Goal: Task Accomplishment & Management: Use online tool/utility

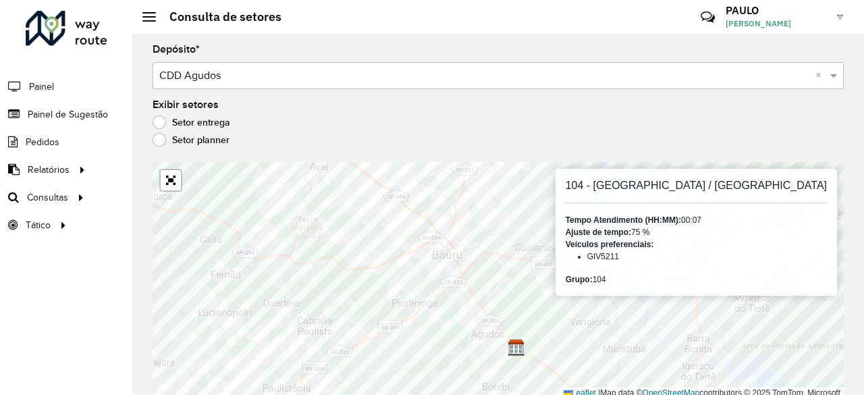
scroll to position [3, 0]
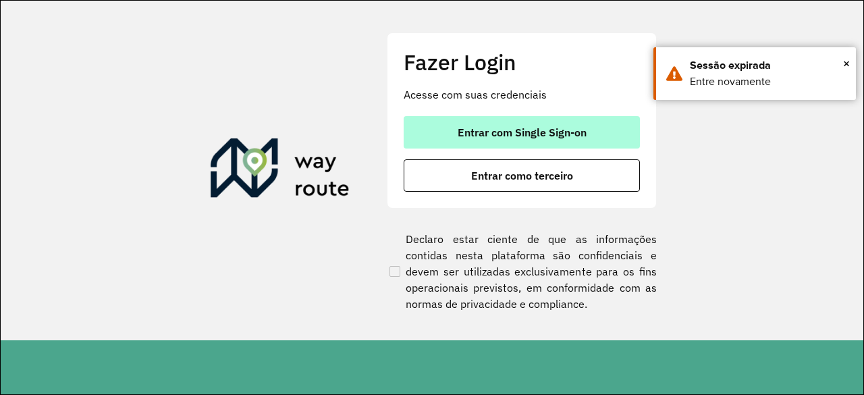
click at [482, 130] on span "Entrar com Single Sign-on" at bounding box center [522, 132] width 129 height 11
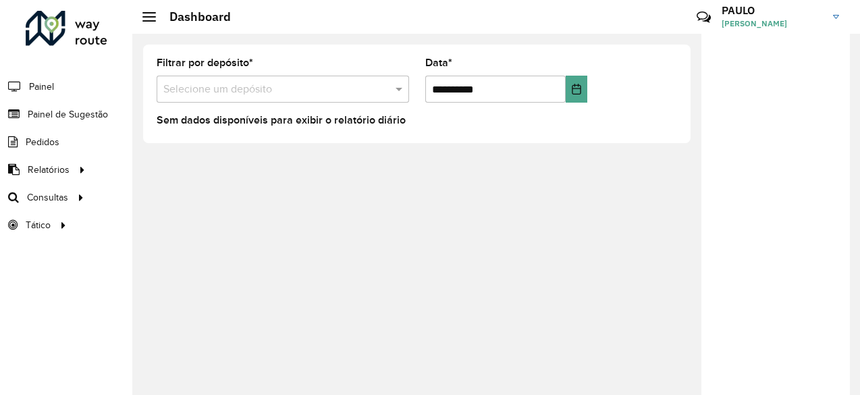
click at [278, 91] on input "text" at bounding box center [269, 90] width 212 height 16
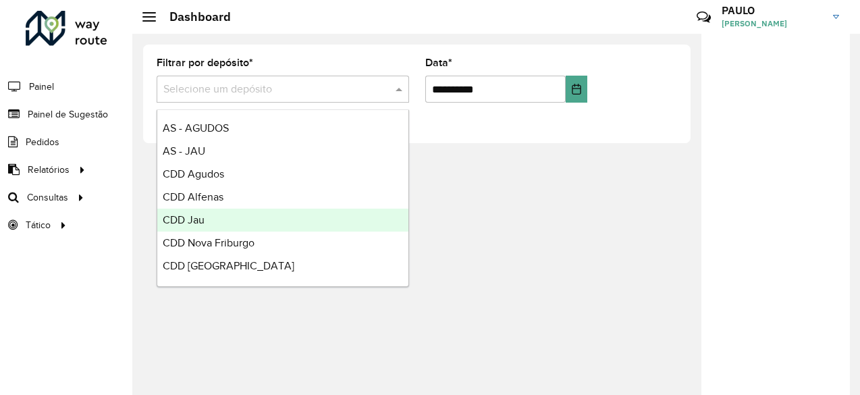
click at [207, 209] on div "CDD Jau" at bounding box center [282, 220] width 251 height 23
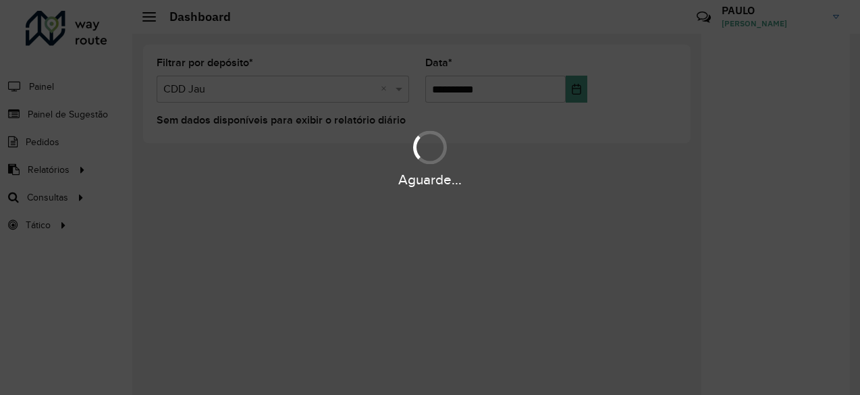
scroll to position [9, 0]
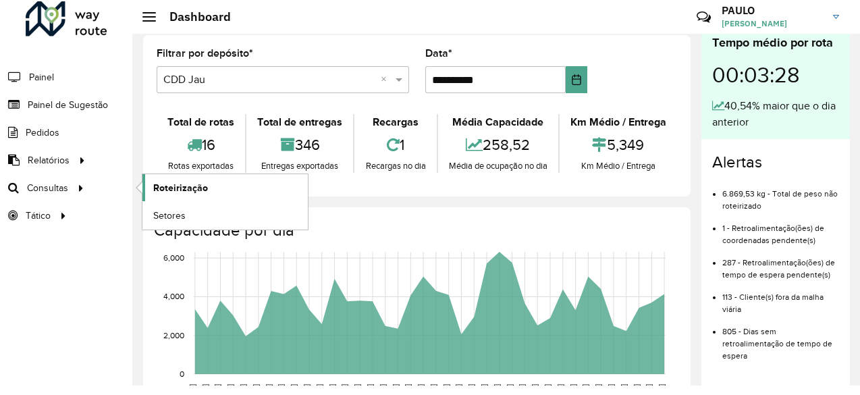
click at [176, 188] on span "Roteirização" at bounding box center [180, 188] width 55 height 14
click at [177, 183] on span "Roteirização" at bounding box center [180, 188] width 55 height 14
click at [171, 216] on span "Setores" at bounding box center [169, 216] width 33 height 14
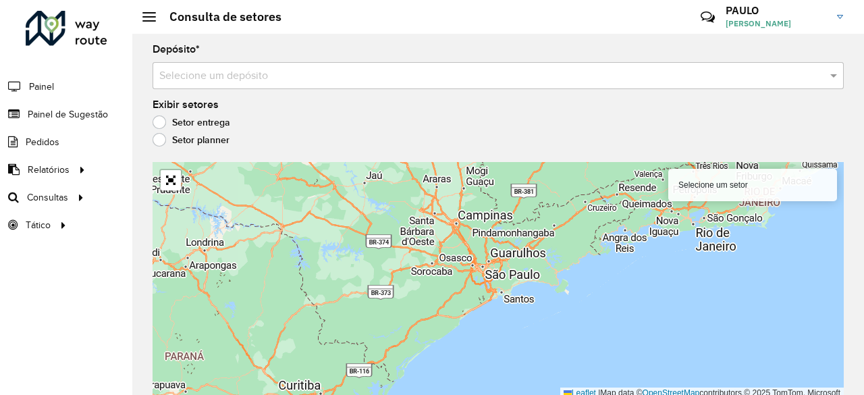
click at [186, 140] on label "Setor planner" at bounding box center [191, 140] width 77 height 14
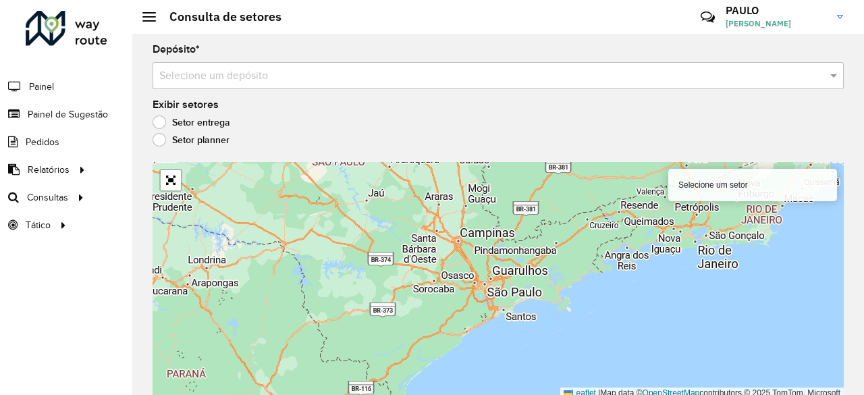
click at [197, 120] on label "Setor entrega" at bounding box center [192, 122] width 78 height 14
click at [240, 72] on input "text" at bounding box center [484, 76] width 651 height 16
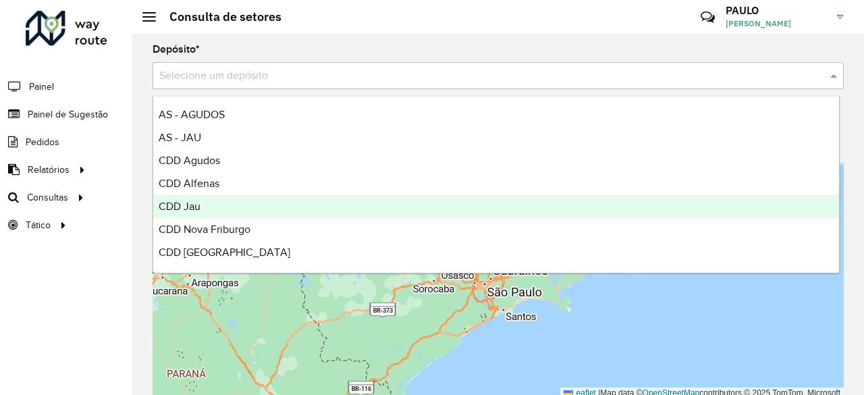
click at [186, 203] on span "CDD Jau" at bounding box center [180, 205] width 42 height 11
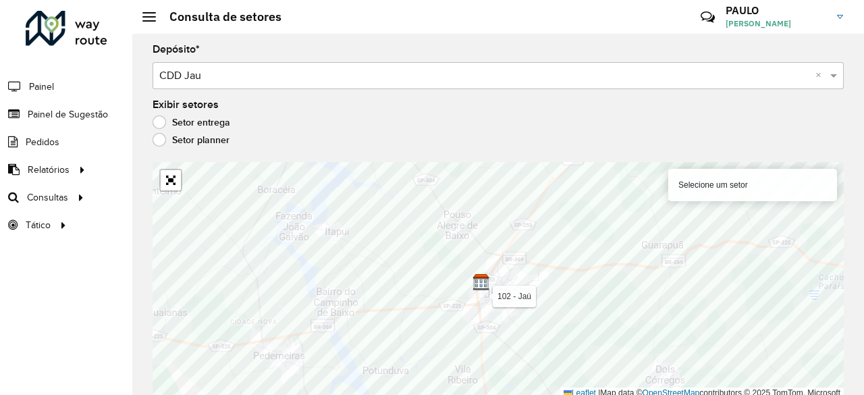
scroll to position [3, 0]
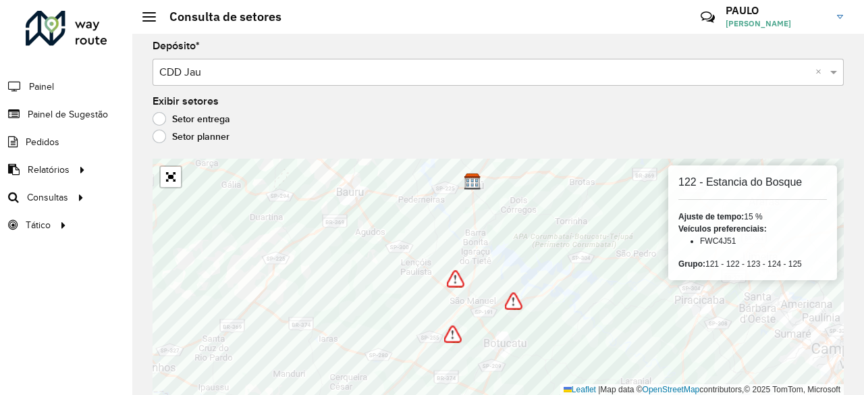
click at [459, 275] on img at bounding box center [456, 279] width 18 height 18
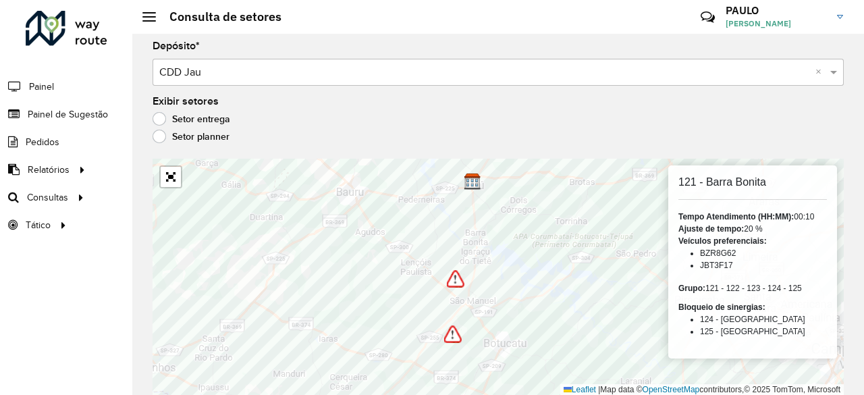
click at [462, 270] on img at bounding box center [456, 279] width 18 height 18
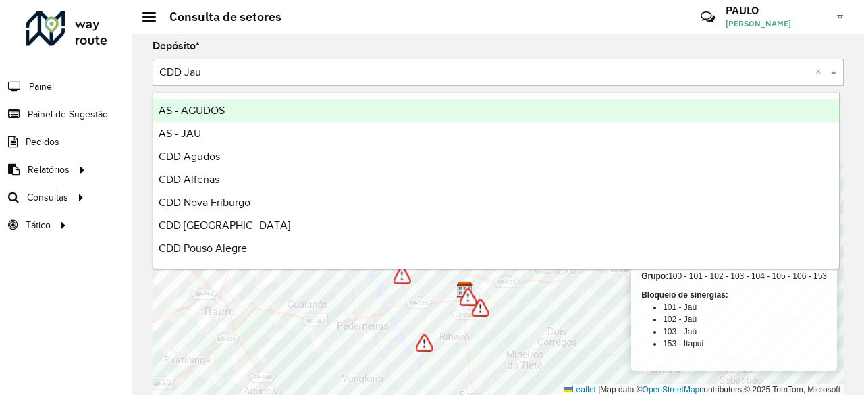
click at [203, 79] on input "text" at bounding box center [484, 73] width 651 height 16
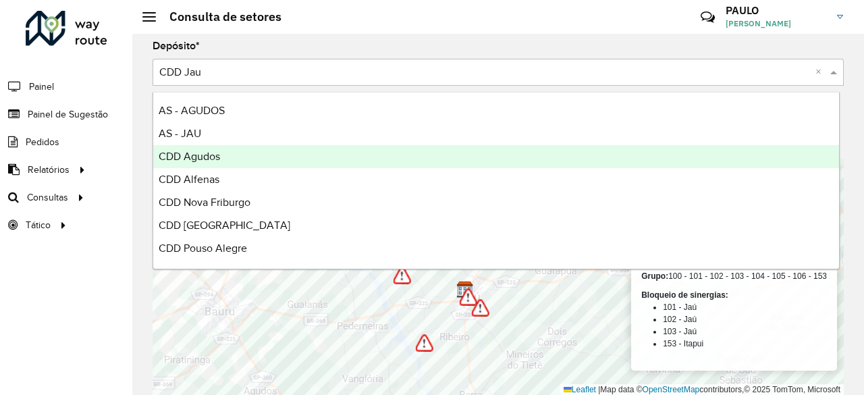
click at [207, 156] on span "CDD Agudos" at bounding box center [189, 156] width 61 height 11
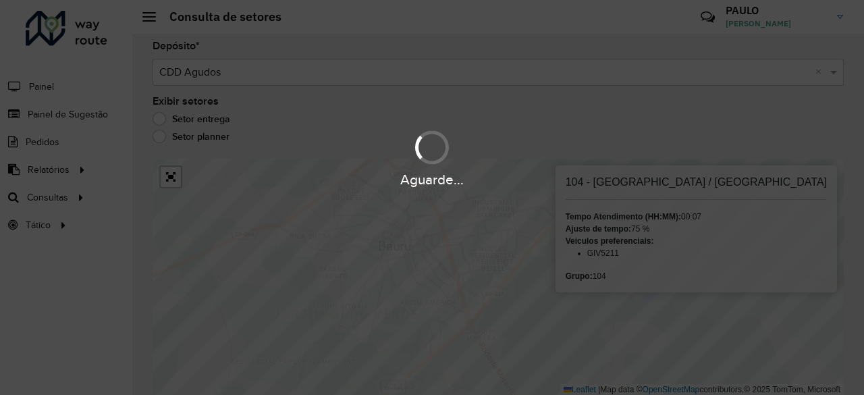
click at [523, 240] on hb-app "Aguarde... Pop-up bloqueado! Seu navegador bloqueou automáticamente a abertura …" at bounding box center [432, 197] width 864 height 395
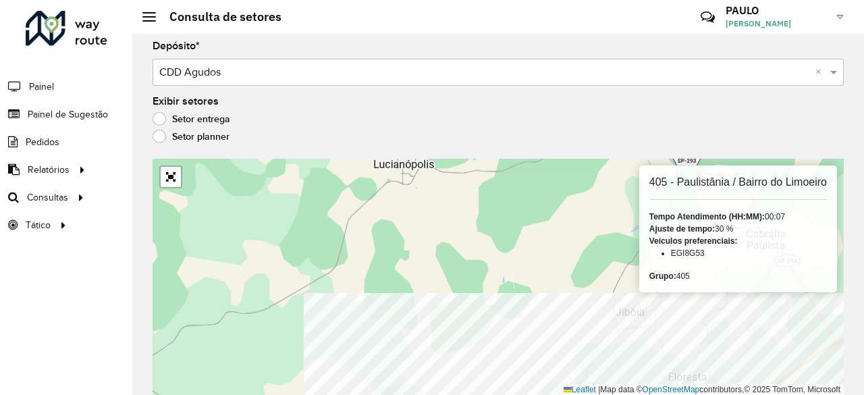
click at [518, 394] on html "Aguarde... Pop-up bloqueado! Seu navegador bloqueou automáticamente a abertura …" at bounding box center [432, 197] width 864 height 395
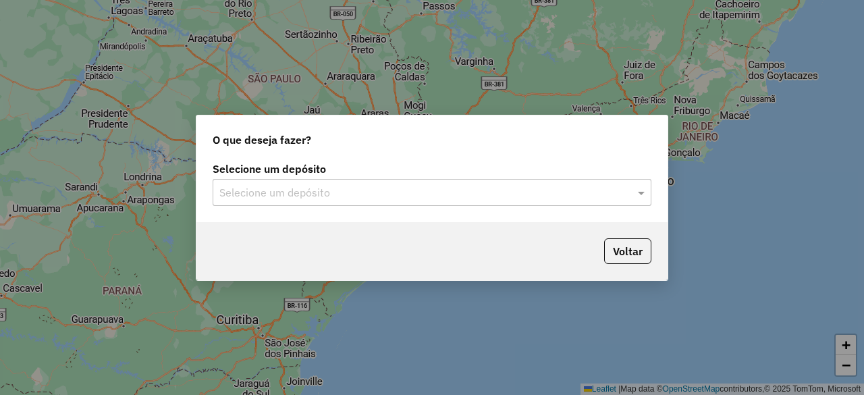
click at [439, 199] on input "text" at bounding box center [418, 193] width 398 height 16
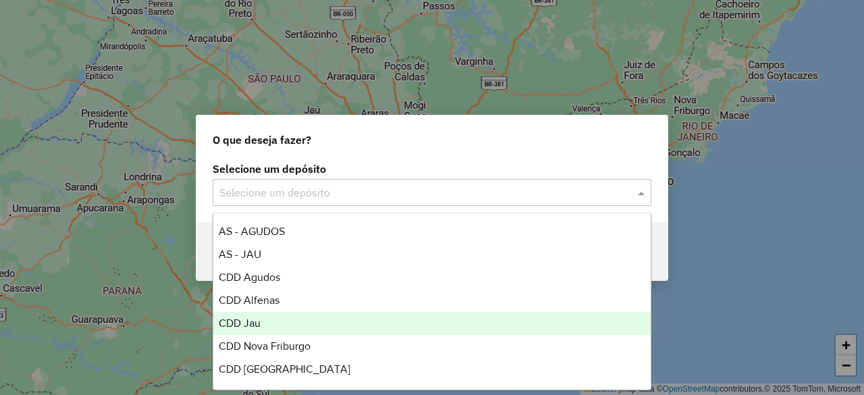
click at [317, 320] on div "CDD Jau" at bounding box center [431, 323] width 437 height 23
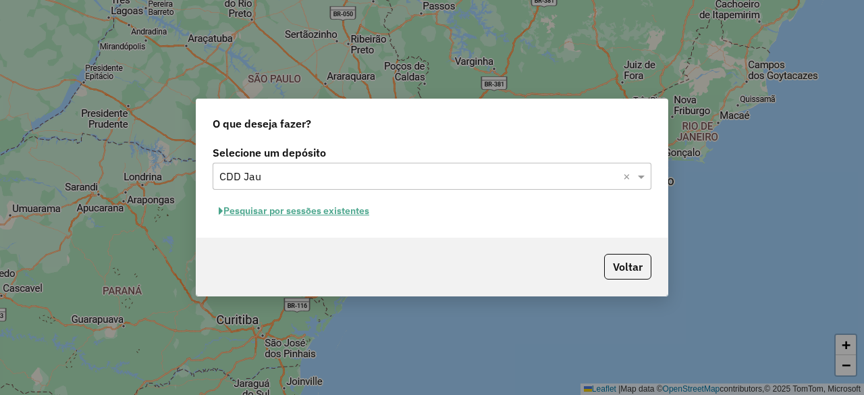
click at [358, 218] on button "Pesquisar por sessões existentes" at bounding box center [294, 210] width 163 height 21
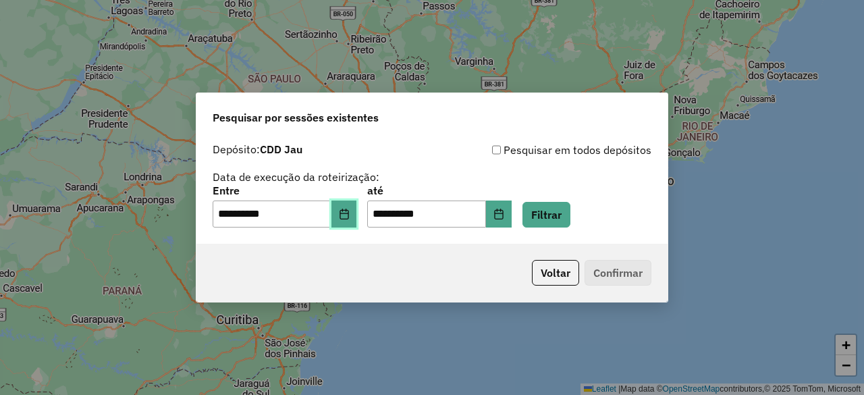
click at [348, 221] on button "Choose Date" at bounding box center [344, 213] width 26 height 27
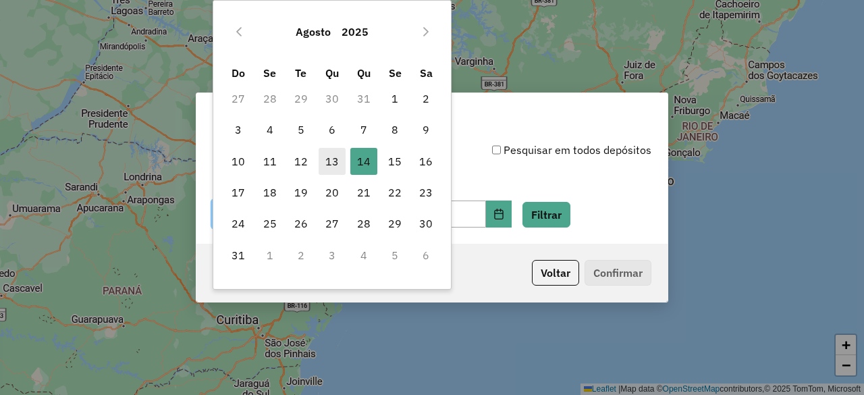
click at [331, 163] on span "13" at bounding box center [332, 161] width 27 height 27
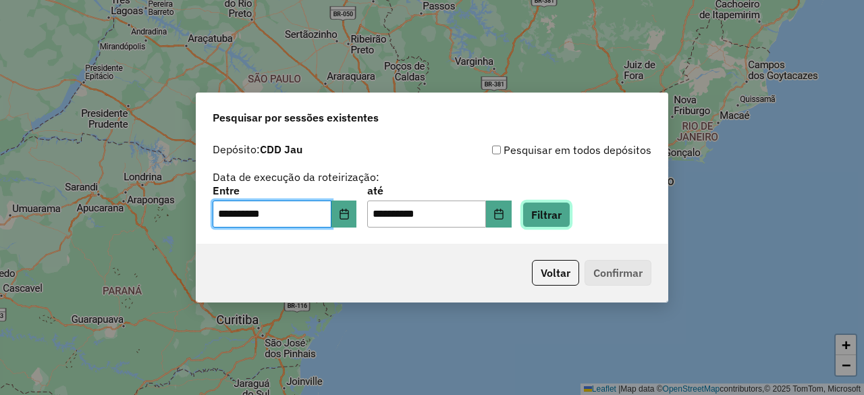
click at [552, 222] on button "Filtrar" at bounding box center [546, 215] width 48 height 26
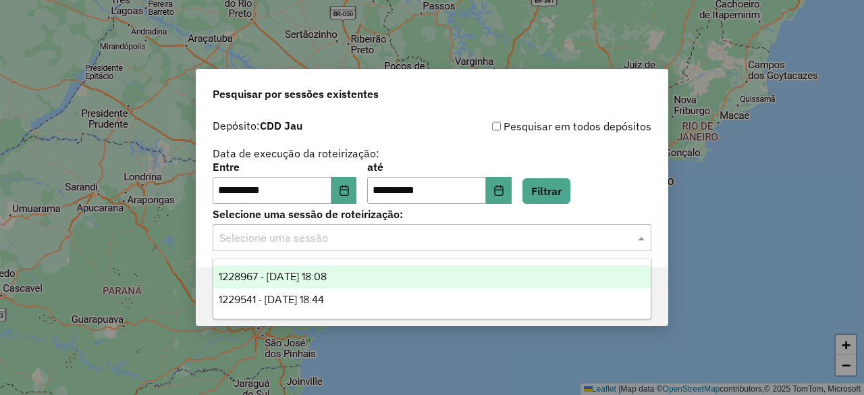
click at [506, 242] on input "text" at bounding box center [418, 238] width 398 height 16
click at [416, 277] on div "1228967 - 13/08/2025 18:08" at bounding box center [431, 276] width 437 height 23
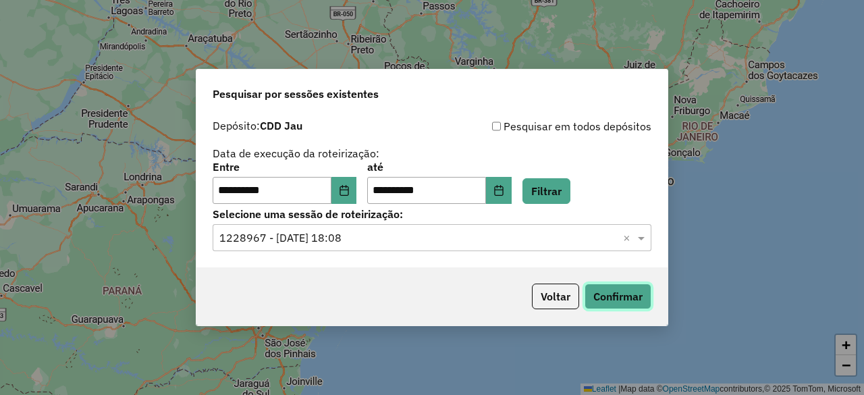
click at [612, 296] on button "Confirmar" at bounding box center [618, 297] width 67 height 26
click at [377, 238] on input "text" at bounding box center [418, 238] width 398 height 16
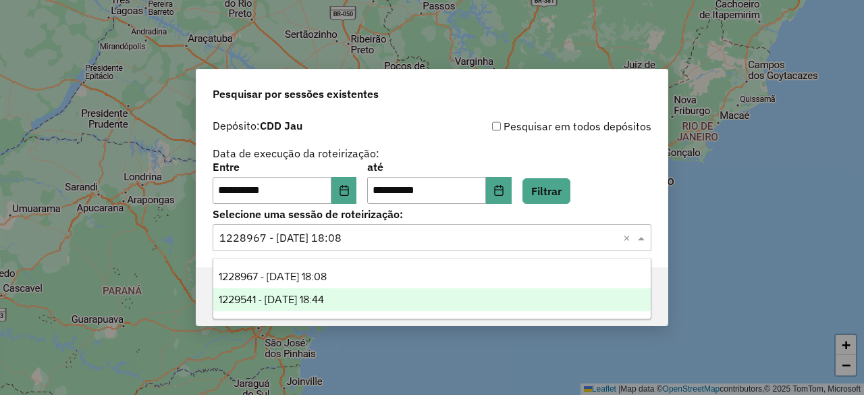
click at [324, 304] on span "1229541 - 14/08/2025 18:44" at bounding box center [271, 299] width 105 height 11
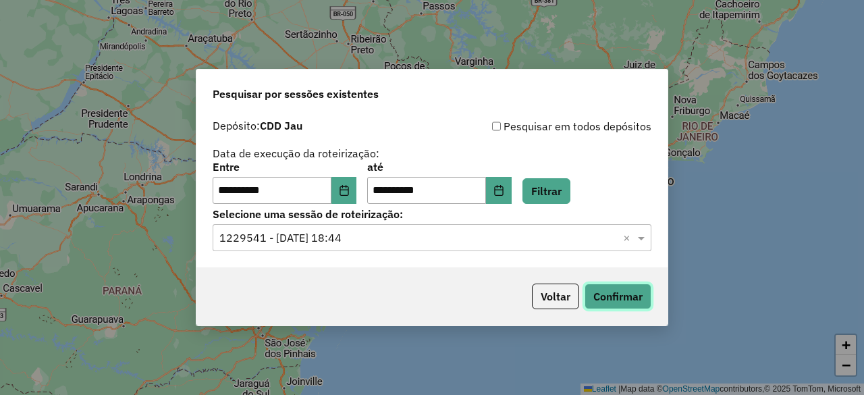
click at [605, 295] on button "Confirmar" at bounding box center [618, 297] width 67 height 26
click at [350, 190] on icon "Choose Date" at bounding box center [344, 190] width 11 height 11
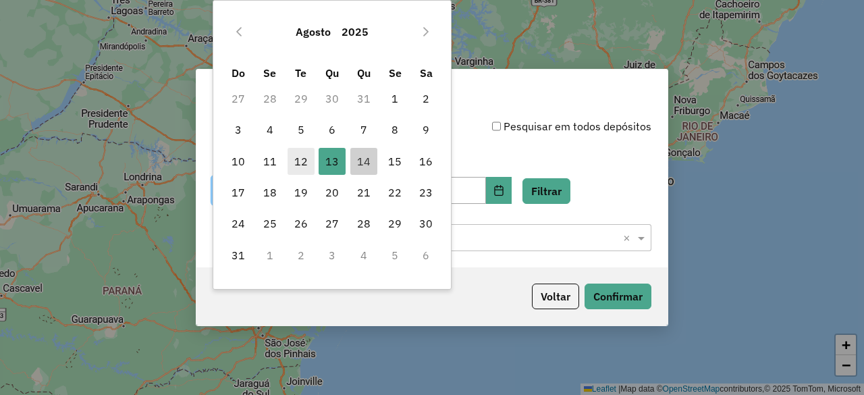
click at [300, 167] on span "12" at bounding box center [301, 161] width 27 height 27
type input "**********"
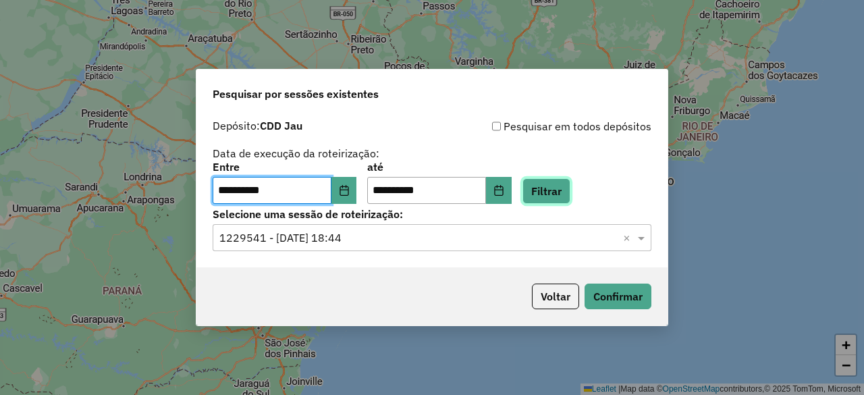
click at [558, 196] on button "Filtrar" at bounding box center [546, 191] width 48 height 26
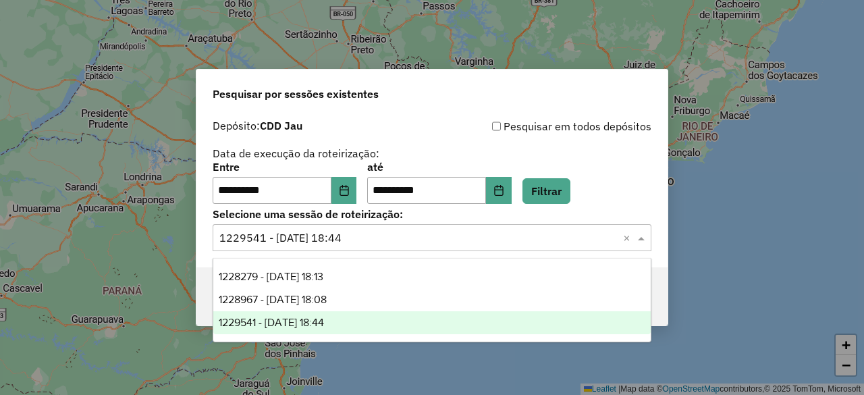
click at [458, 237] on input "text" at bounding box center [418, 238] width 398 height 16
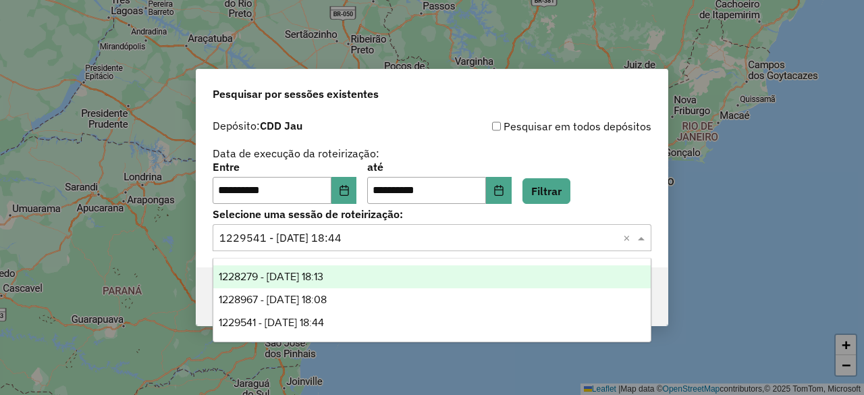
click at [358, 273] on div "1228279 - 12/08/2025 18:13" at bounding box center [431, 276] width 437 height 23
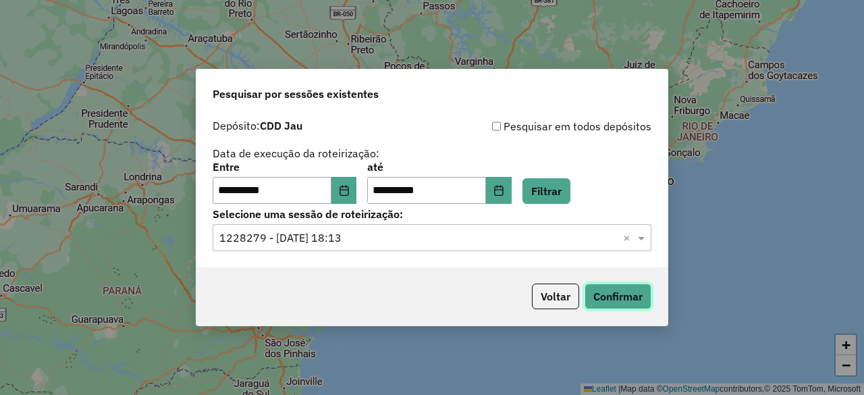
click at [601, 301] on button "Confirmar" at bounding box center [618, 297] width 67 height 26
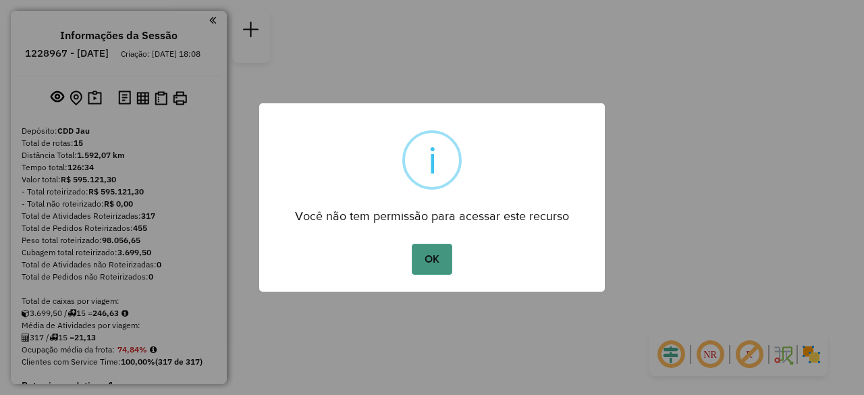
click at [441, 256] on button "OK" at bounding box center [432, 259] width 40 height 31
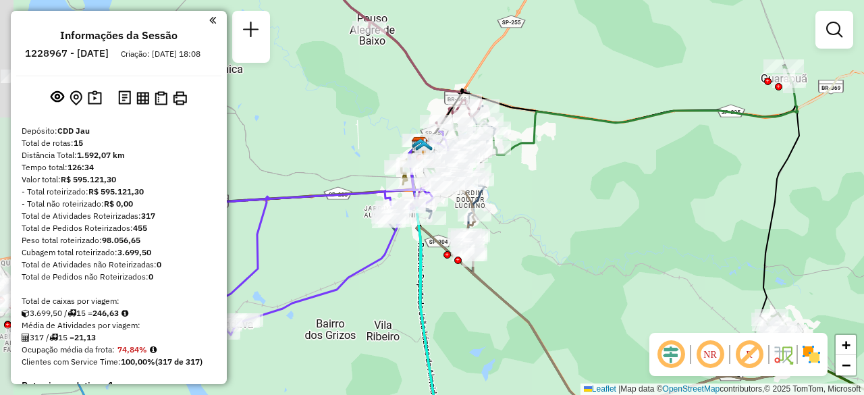
drag, startPoint x: 429, startPoint y: 195, endPoint x: 590, endPoint y: 215, distance: 162.6
click at [590, 215] on div "Janela de atendimento Grade de atendimento Capacidade Transportadoras Veículos …" at bounding box center [432, 197] width 864 height 395
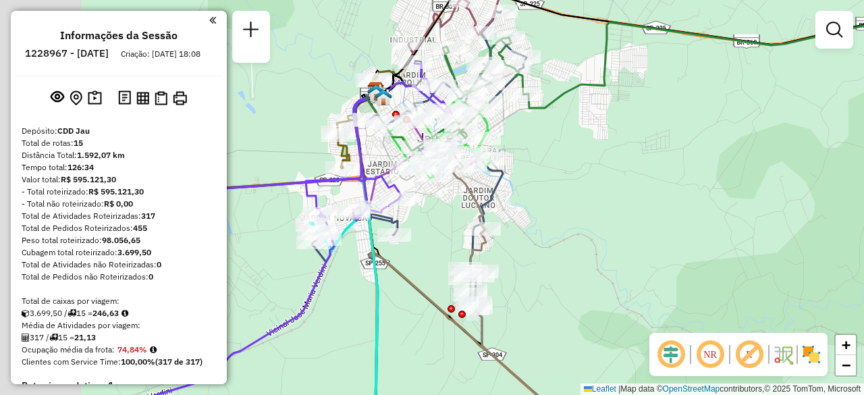
drag, startPoint x: 510, startPoint y: 178, endPoint x: 636, endPoint y: 192, distance: 126.4
click at [636, 192] on div "Janela de atendimento Grade de atendimento Capacidade Transportadoras Veículos …" at bounding box center [432, 197] width 864 height 395
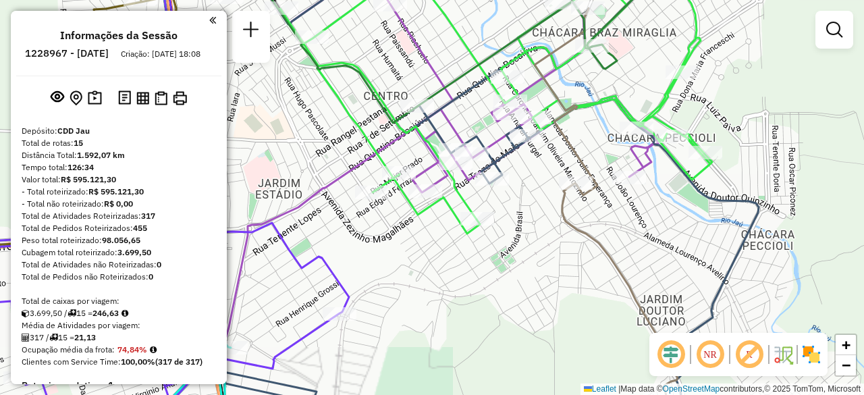
click at [361, 131] on icon at bounding box center [496, 97] width 432 height 273
select select "**********"
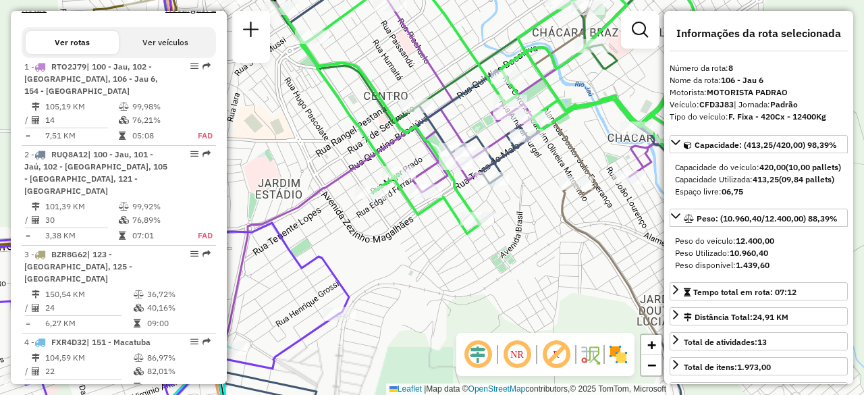
scroll to position [1044, 0]
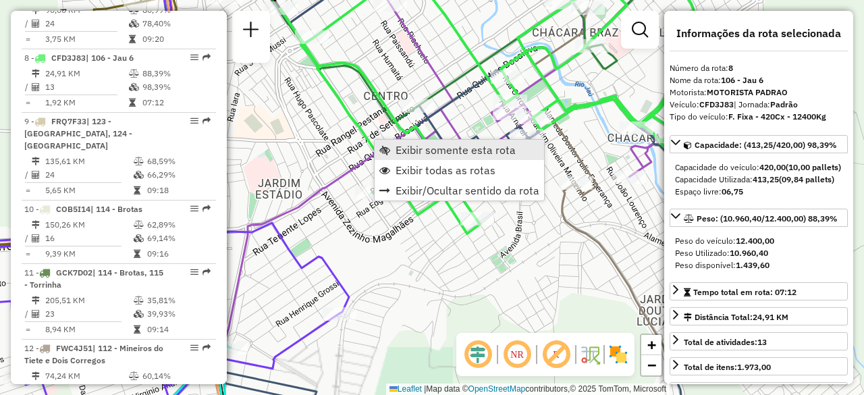
click at [412, 151] on span "Exibir somente esta rota" at bounding box center [456, 149] width 120 height 11
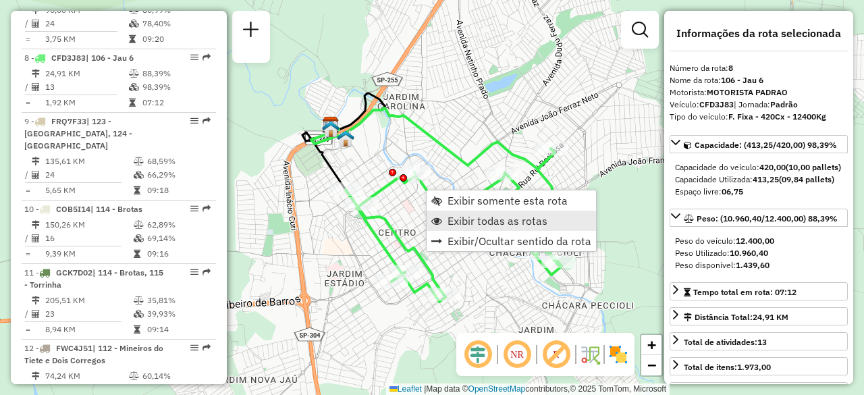
click at [463, 216] on span "Exibir todas as rotas" at bounding box center [498, 220] width 100 height 11
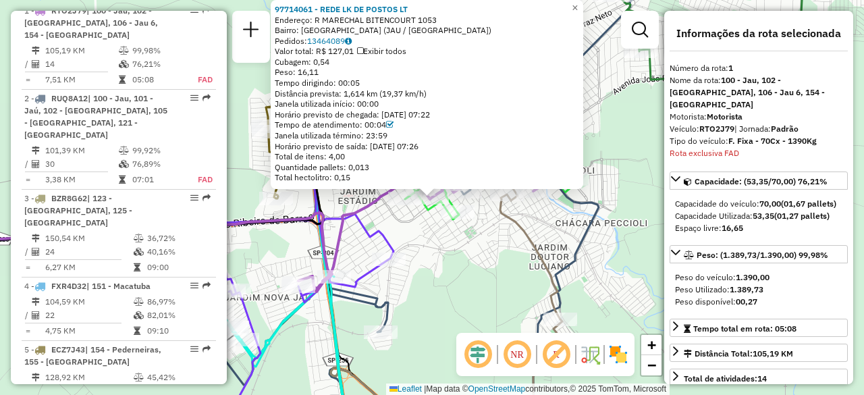
scroll to position [529, 0]
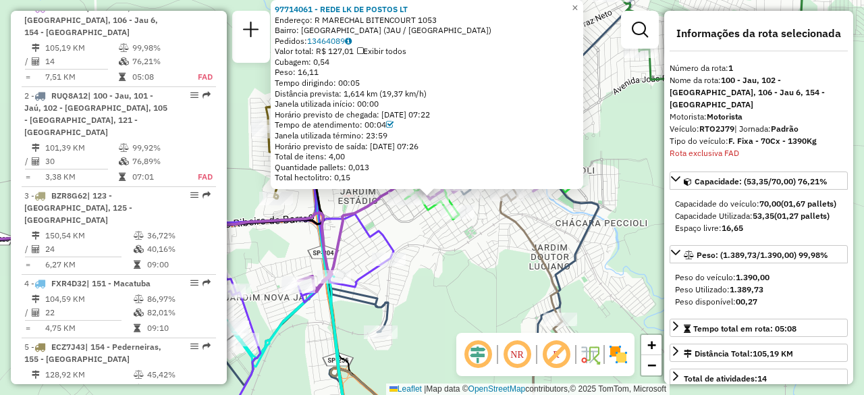
click at [488, 264] on div "Rota 12 - Placa FWC4J51 97760170 - SUPERMERCADOS FURLAN 97714061 - REDE LK DE P…" at bounding box center [432, 197] width 864 height 395
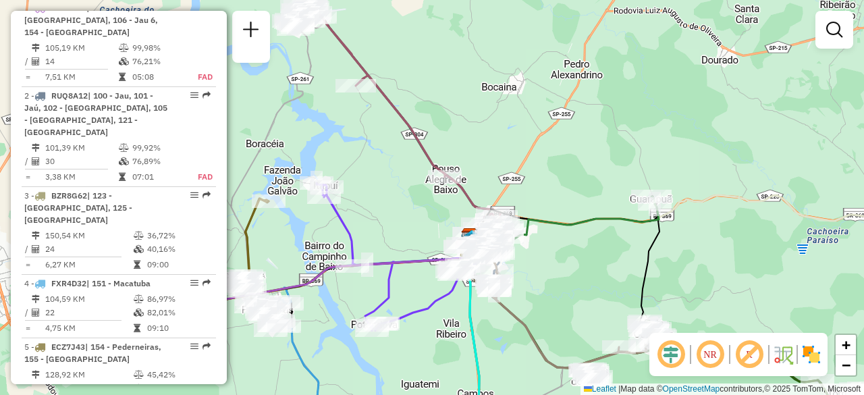
click at [427, 153] on icon at bounding box center [395, 118] width 212 height 217
select select "**********"
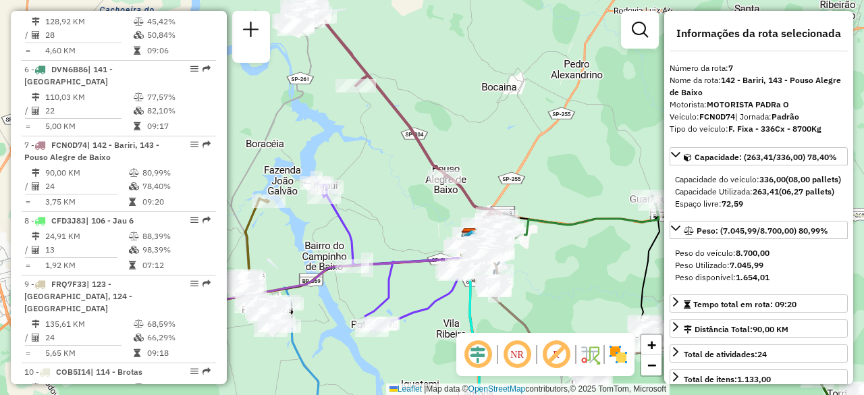
scroll to position [969, 0]
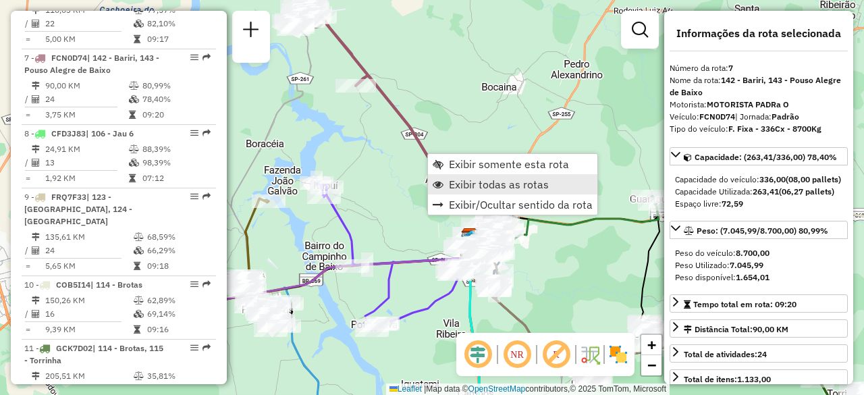
click at [478, 182] on span "Exibir todas as rotas" at bounding box center [499, 184] width 100 height 11
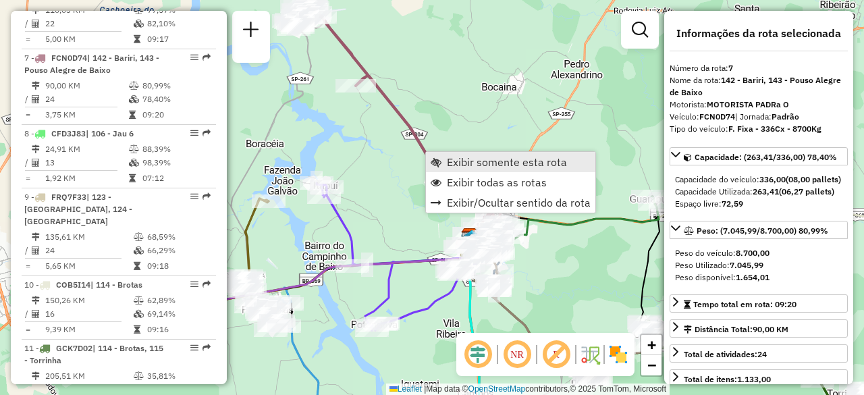
click at [456, 164] on span "Exibir somente esta rota" at bounding box center [507, 162] width 120 height 11
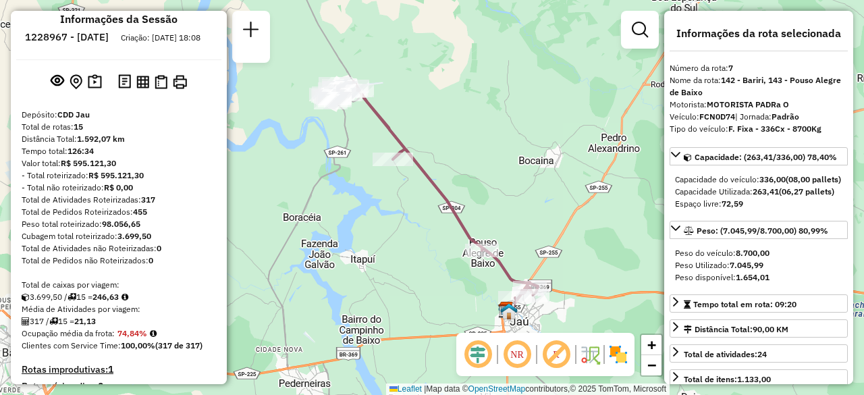
scroll to position [0, 0]
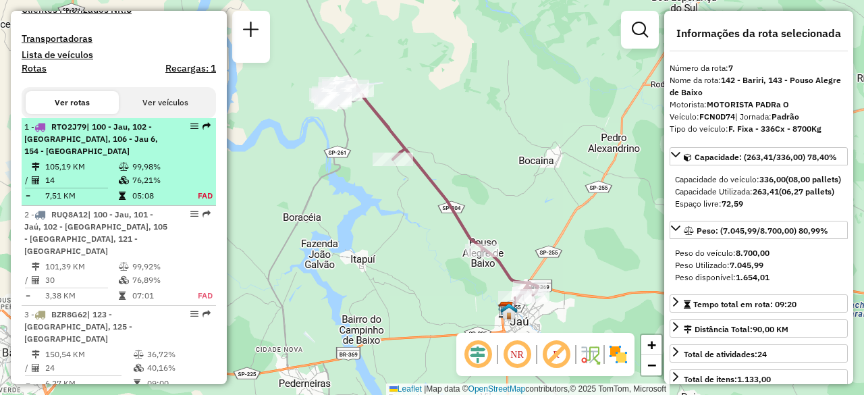
click at [72, 160] on td "105,19 KM" at bounding box center [82, 167] width 74 height 14
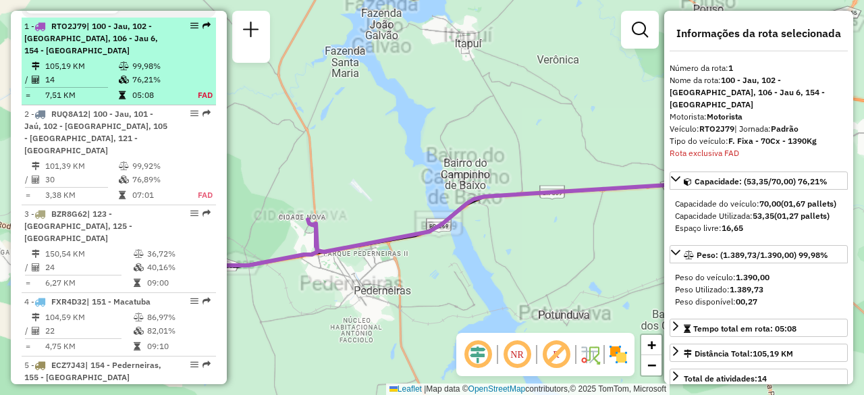
scroll to position [529, 0]
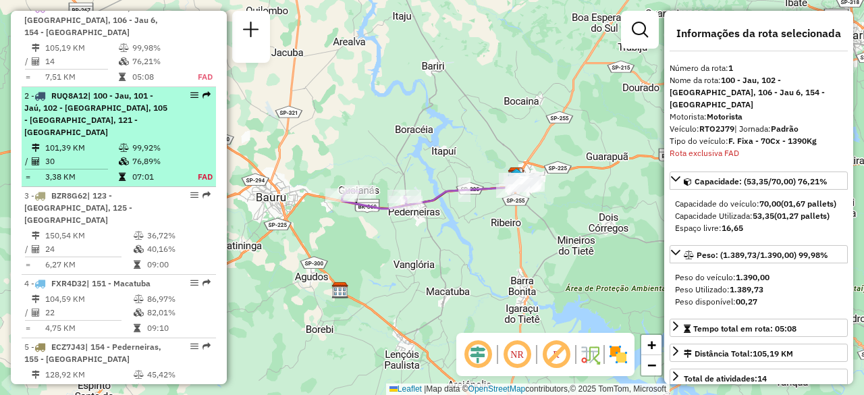
click at [79, 141] on td "101,39 KM" at bounding box center [82, 148] width 74 height 14
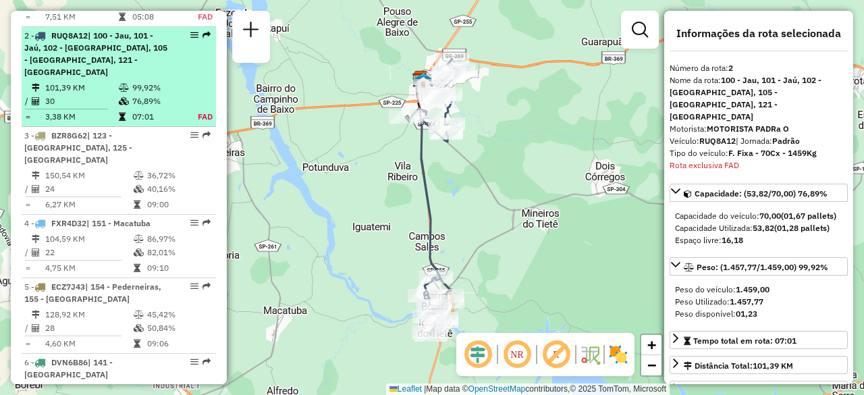
scroll to position [604, 0]
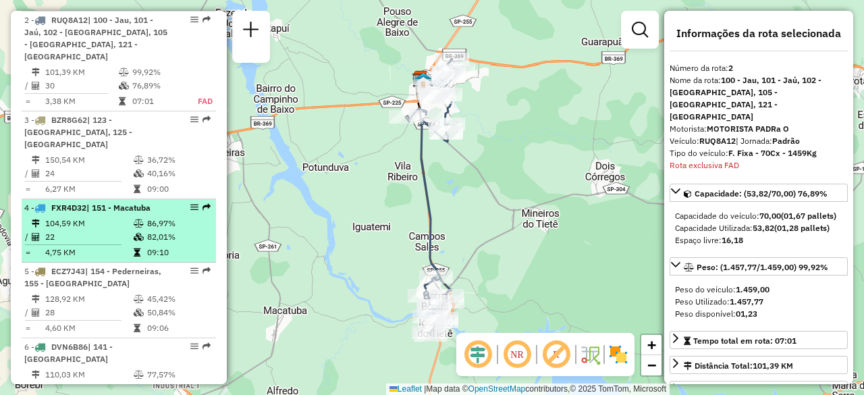
click at [82, 217] on td "104,59 KM" at bounding box center [89, 224] width 88 height 14
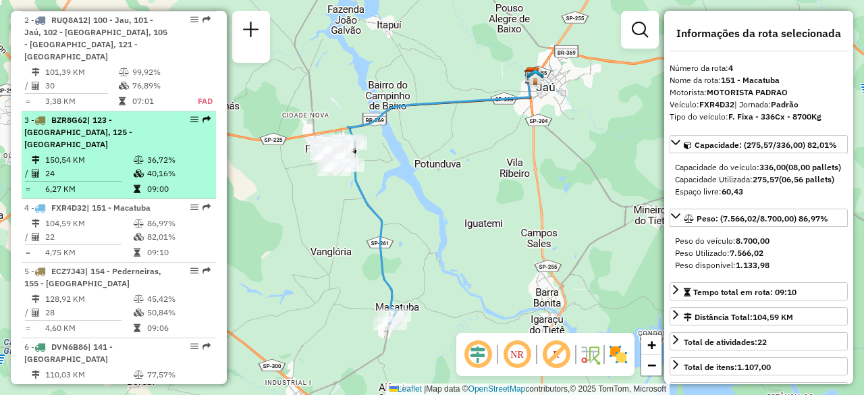
click at [89, 167] on td "24" at bounding box center [89, 174] width 88 height 14
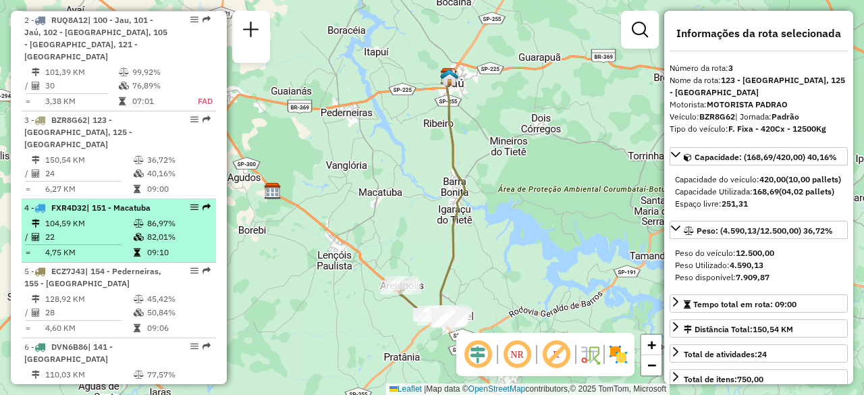
click at [81, 217] on td "104,59 KM" at bounding box center [89, 224] width 88 height 14
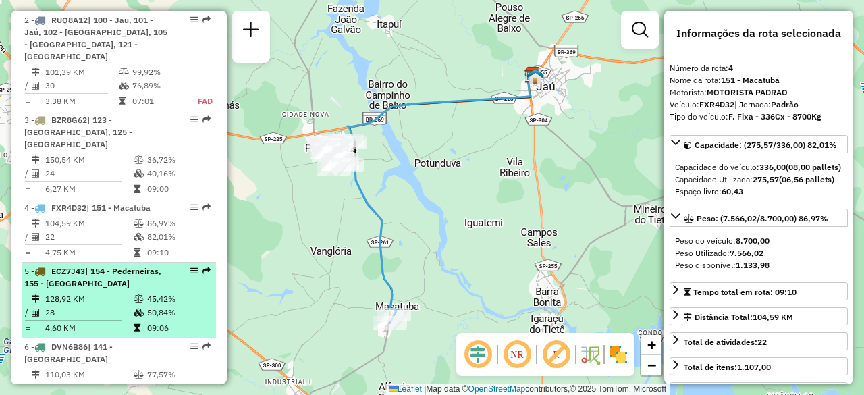
click at [86, 266] on span "| 154 - Pederneiras, 155 - Pederneiras" at bounding box center [92, 277] width 137 height 22
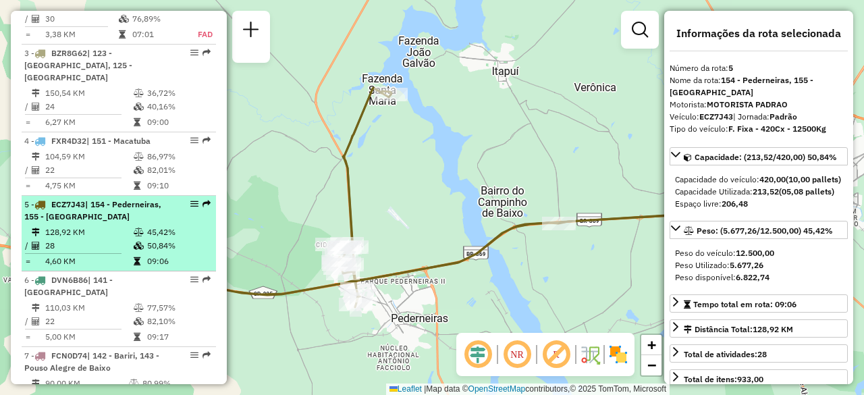
scroll to position [686, 0]
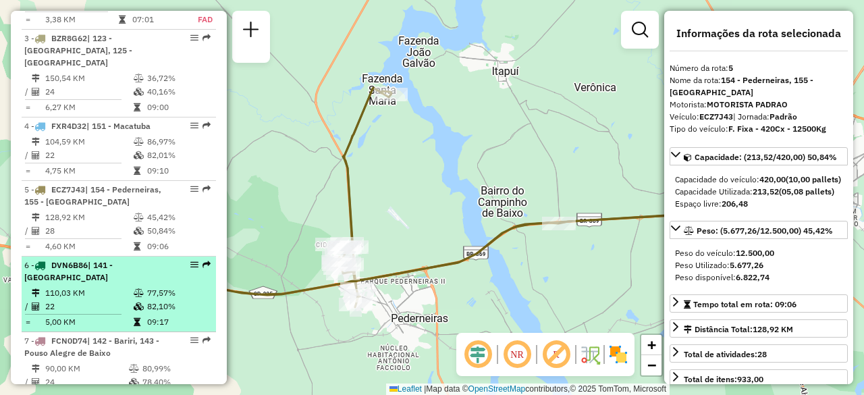
click at [80, 286] on td "110,03 KM" at bounding box center [89, 293] width 88 height 14
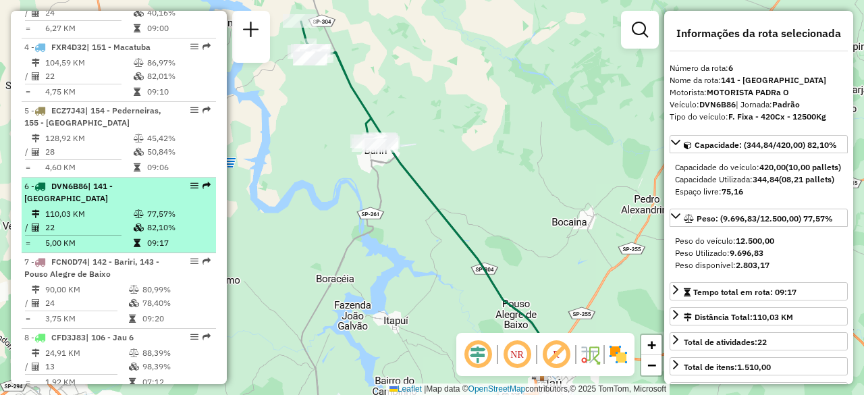
scroll to position [764, 0]
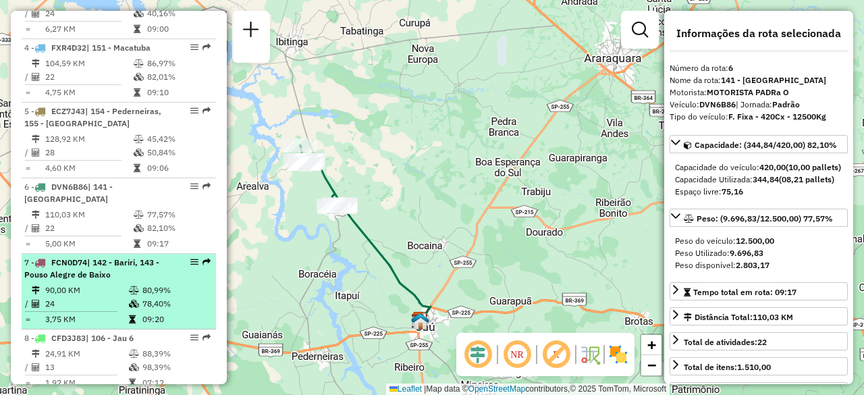
click at [104, 284] on td "90,00 KM" at bounding box center [87, 291] width 84 height 14
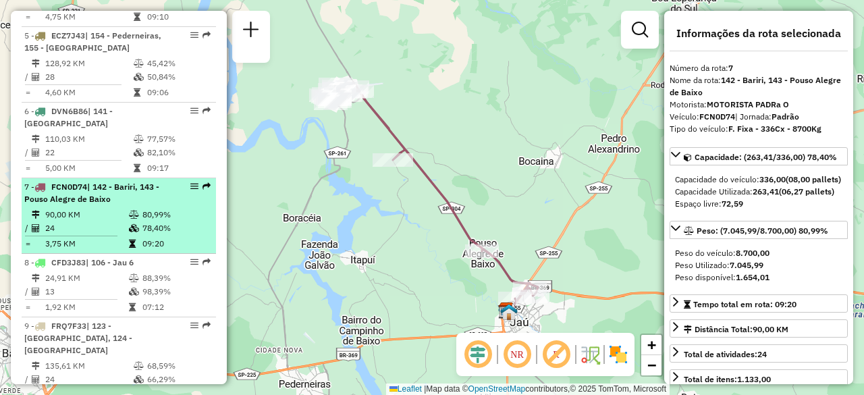
scroll to position [841, 0]
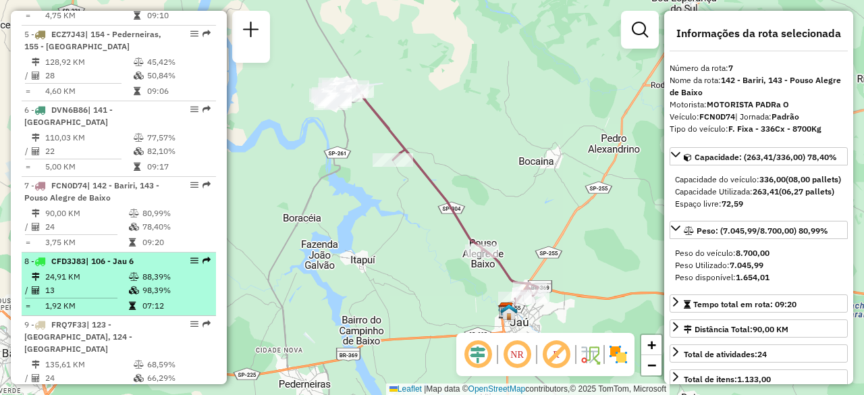
click at [92, 270] on td "24,91 KM" at bounding box center [87, 277] width 84 height 14
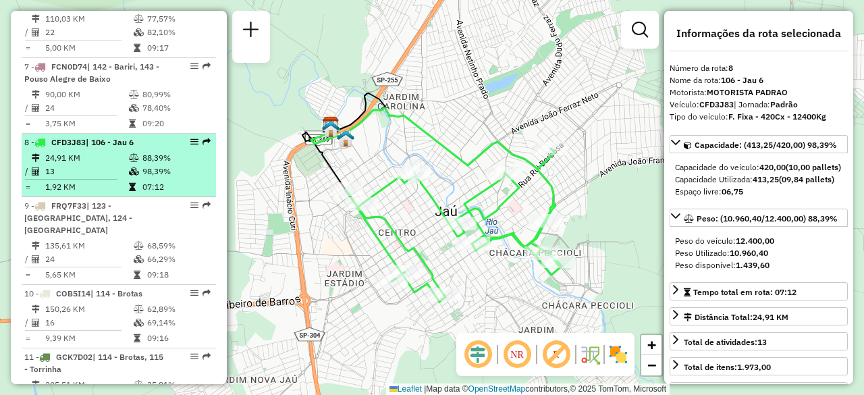
scroll to position [961, 0]
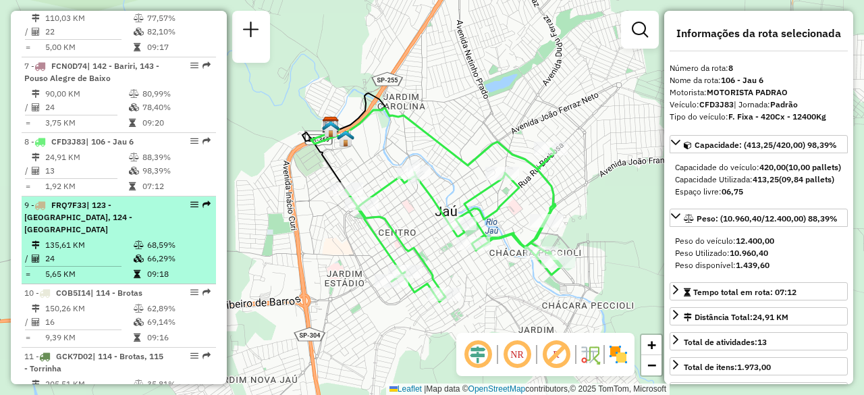
click at [80, 238] on td "135,61 KM" at bounding box center [89, 245] width 88 height 14
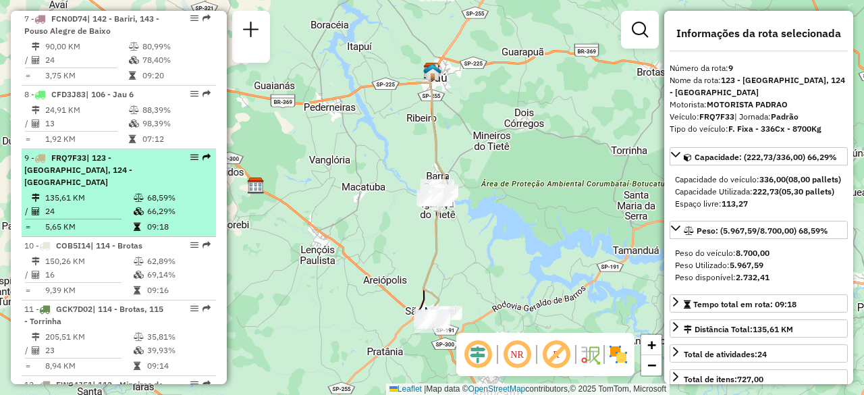
scroll to position [1008, 0]
click at [80, 240] on span "COB5I14" at bounding box center [73, 245] width 34 height 10
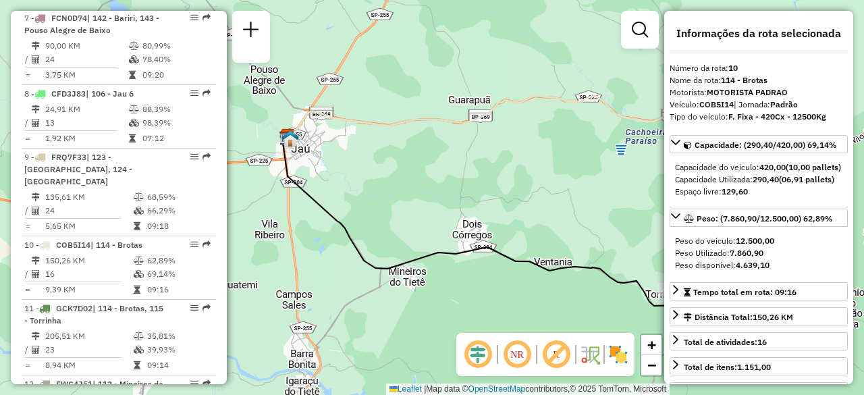
drag, startPoint x: 301, startPoint y: 170, endPoint x: 387, endPoint y: 171, distance: 86.4
click at [387, 171] on div "Janela de atendimento Grade de atendimento Capacidade Transportadoras Veículos …" at bounding box center [432, 197] width 864 height 395
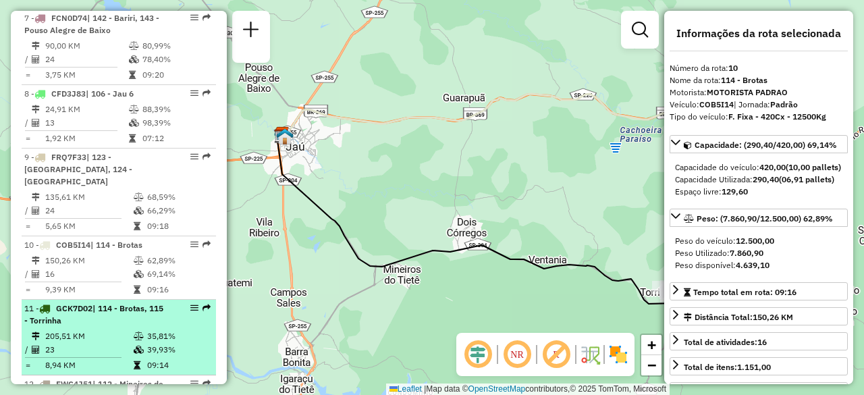
click at [91, 302] on div "11 - GCK7D02 | 114 - Brotas, 115 - Torrinha" at bounding box center [95, 314] width 143 height 24
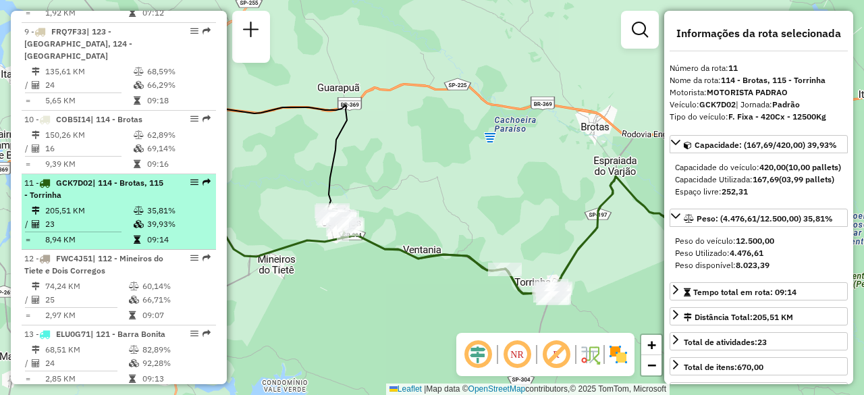
scroll to position [1166, 0]
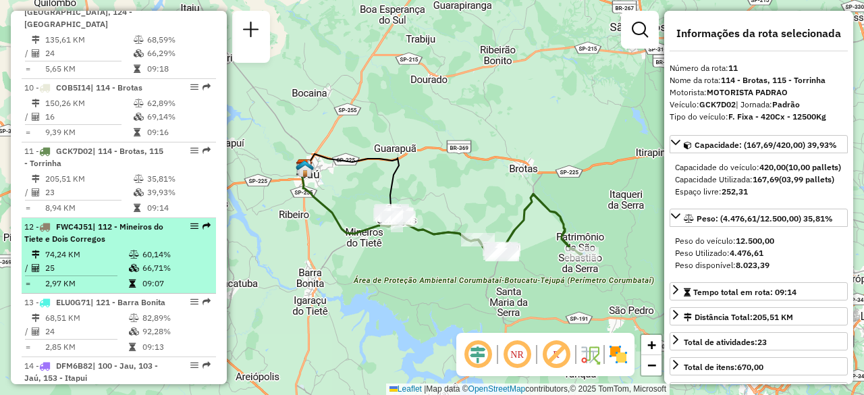
click at [116, 248] on td "74,24 KM" at bounding box center [87, 255] width 84 height 14
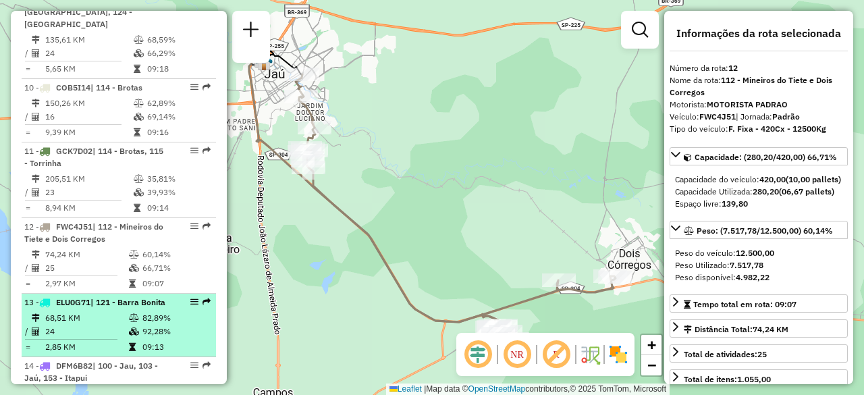
click at [71, 296] on div "13 - ELU0G71 | 121 - Barra Bonita" at bounding box center [95, 302] width 143 height 12
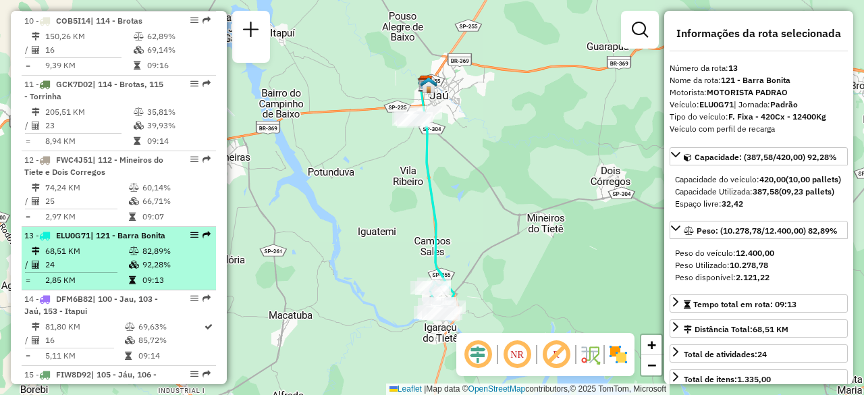
scroll to position [1235, 0]
click at [71, 292] on span "| 100 - Jau, 103 - Jaú, 153 - Itapui" at bounding box center [91, 303] width 134 height 22
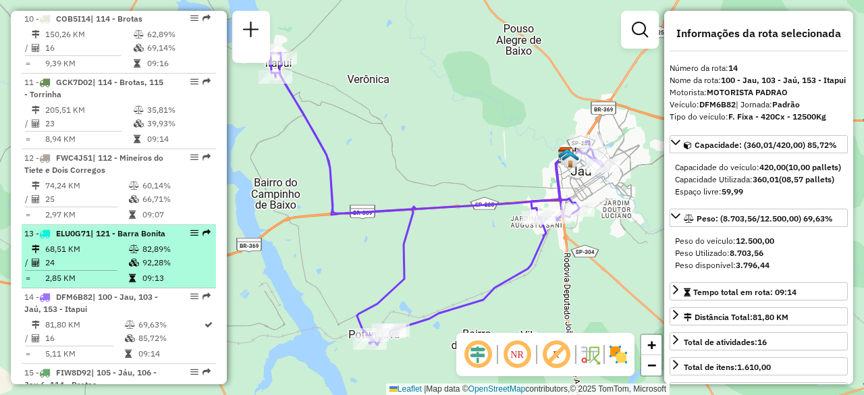
scroll to position [1272, 0]
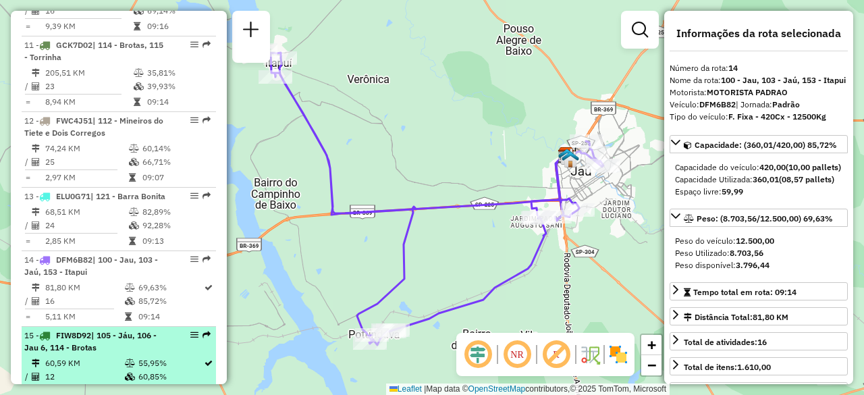
click at [73, 330] on span "| 105 - Jáu, 106 - Jau 6, 114 - Brotas" at bounding box center [90, 341] width 132 height 22
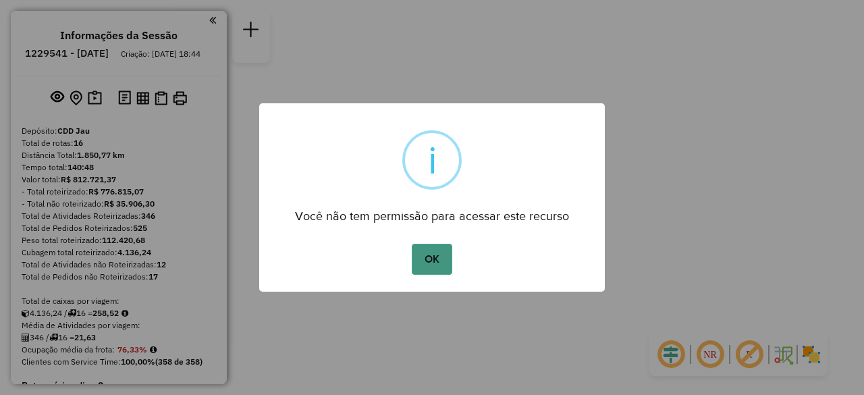
click at [434, 267] on button "OK" at bounding box center [432, 259] width 40 height 31
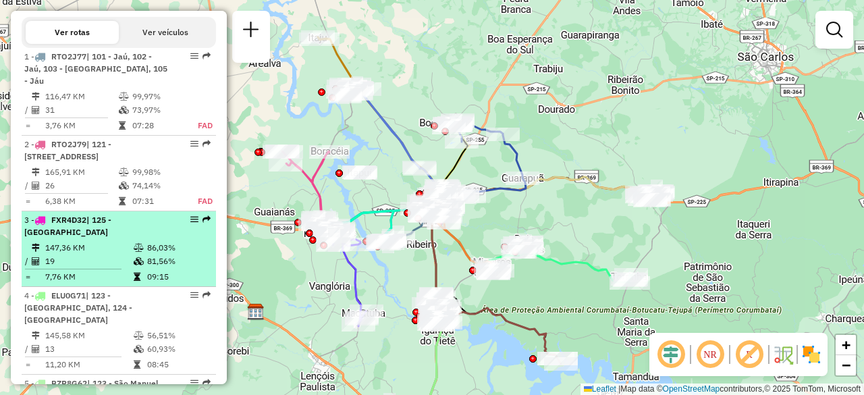
scroll to position [463, 0]
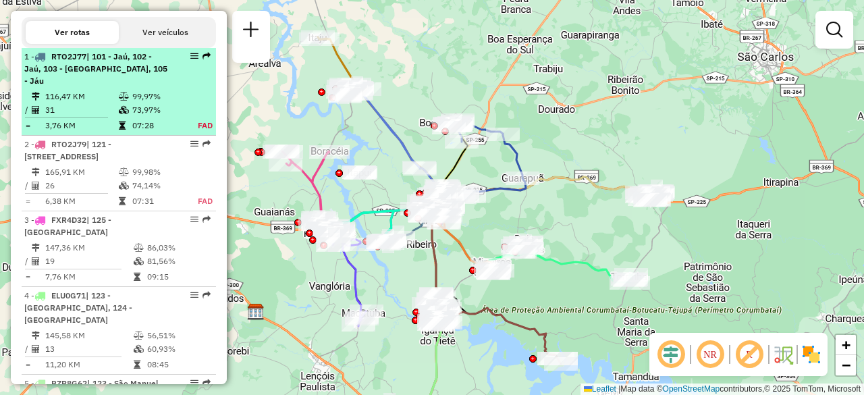
click at [101, 97] on td "116,47 KM" at bounding box center [82, 97] width 74 height 14
select select "**********"
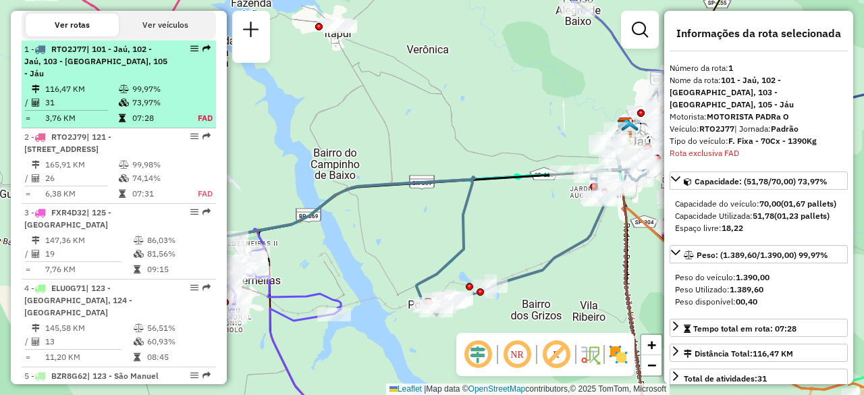
scroll to position [471, 0]
drag, startPoint x: 92, startPoint y: 70, endPoint x: 51, endPoint y: 86, distance: 44.0
click at [51, 86] on td "116,47 KM" at bounding box center [82, 89] width 74 height 14
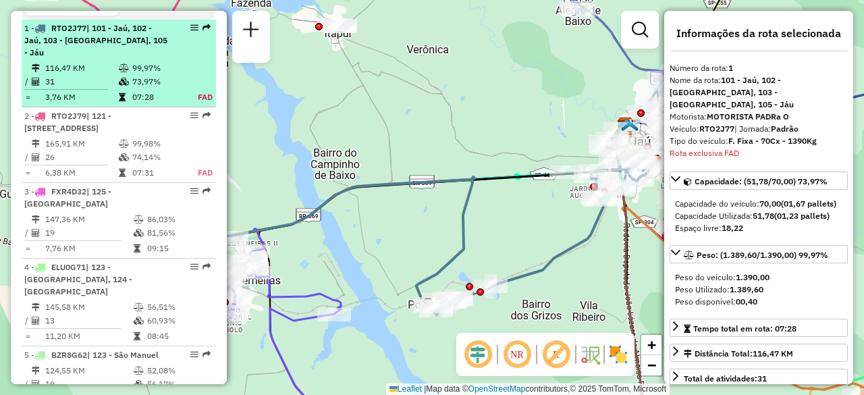
scroll to position [512, 0]
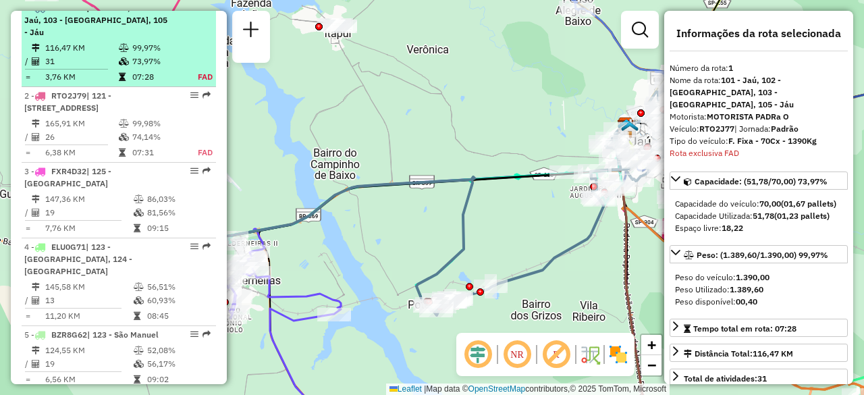
click at [190, 11] on em at bounding box center [194, 7] width 8 height 8
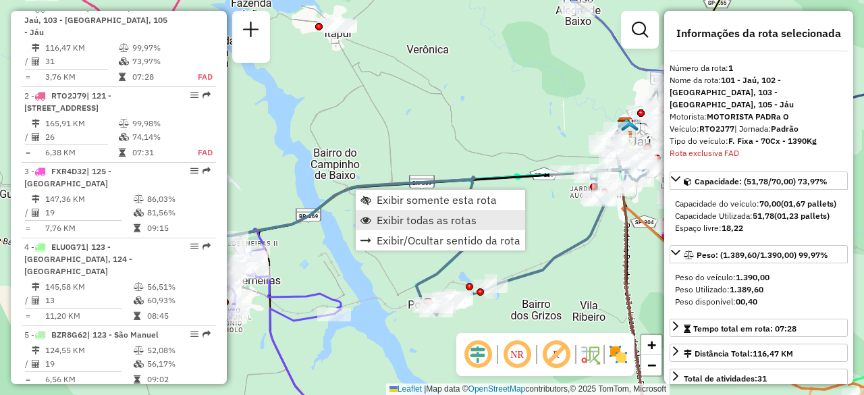
click at [389, 218] on span "Exibir todas as rotas" at bounding box center [427, 220] width 100 height 11
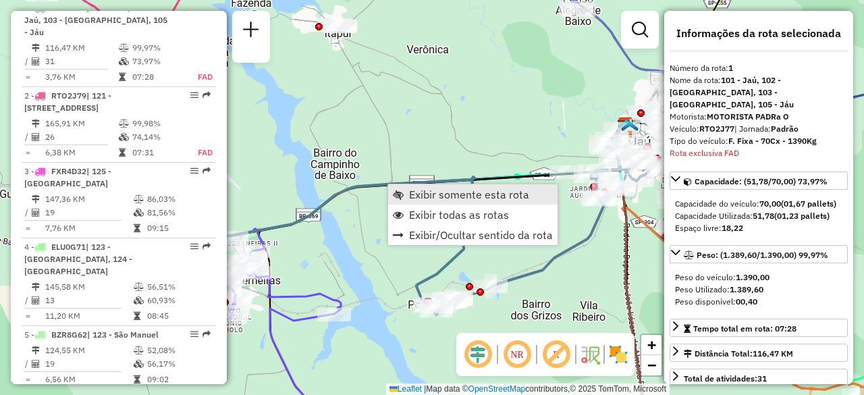
click at [409, 198] on span "Exibir somente esta rota" at bounding box center [469, 194] width 120 height 11
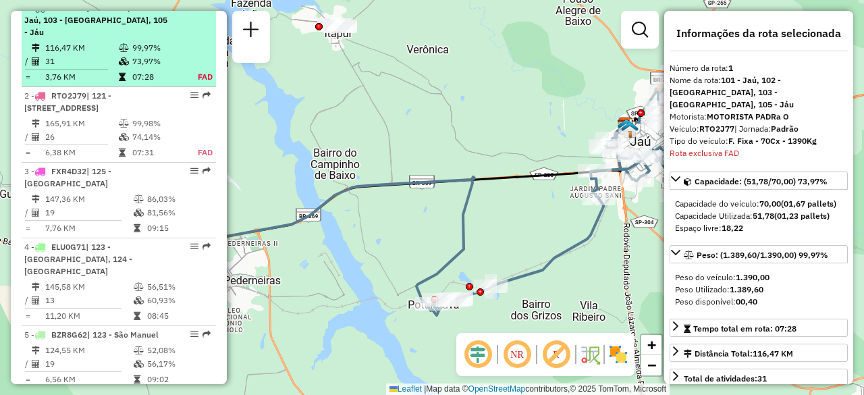
click at [109, 43] on td "116,47 KM" at bounding box center [82, 48] width 74 height 14
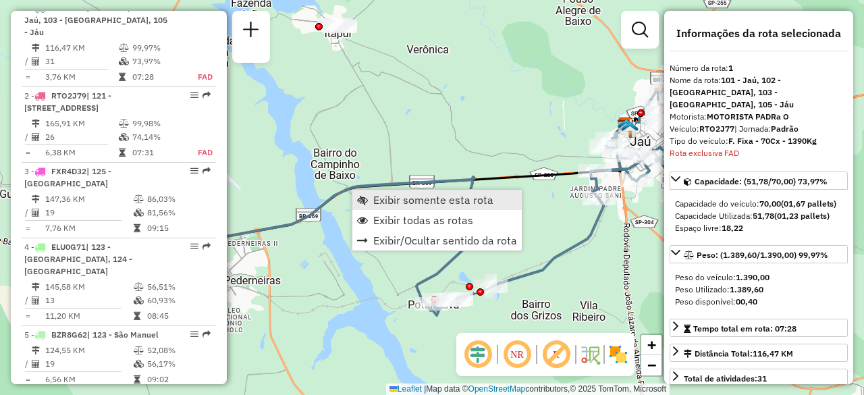
click at [391, 203] on span "Exibir somente esta rota" at bounding box center [433, 199] width 120 height 11
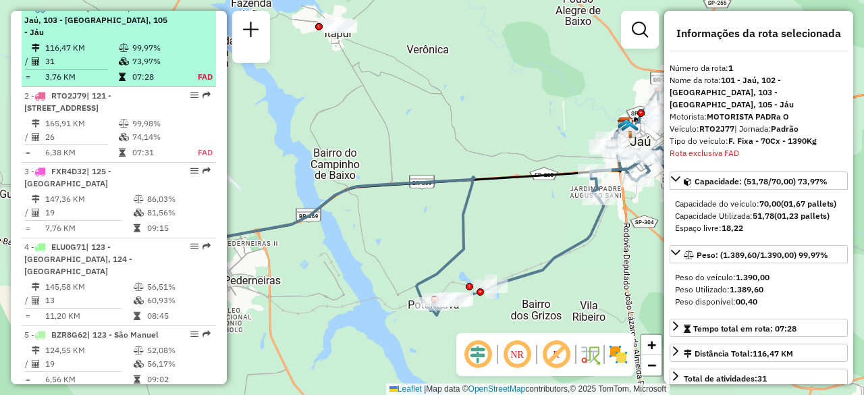
click at [99, 57] on td "31" at bounding box center [82, 62] width 74 height 14
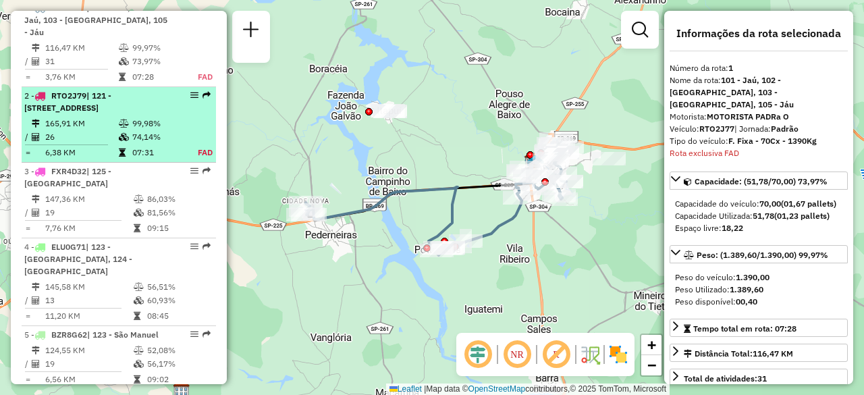
click at [114, 114] on div "2 - RTO2J79 | 121 - [STREET_ADDRESS]" at bounding box center [95, 102] width 143 height 24
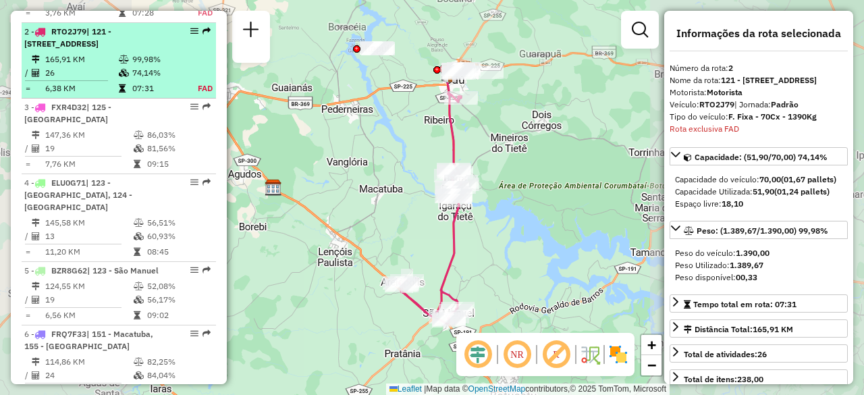
scroll to position [587, 0]
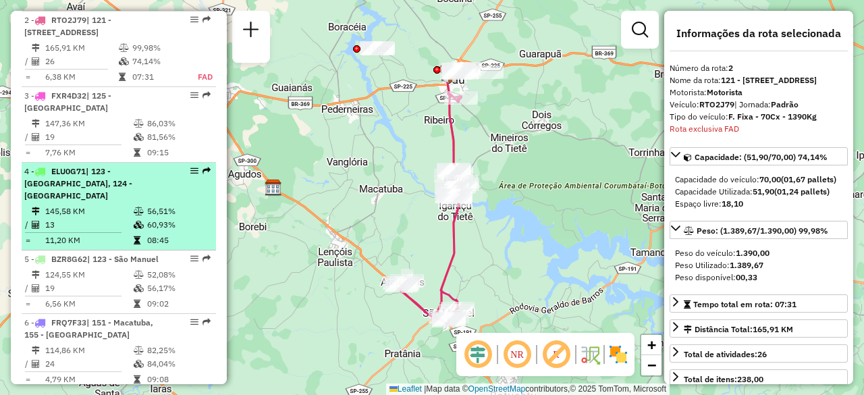
click at [114, 180] on div "4 - ELU0G71 | 123 - [GEOGRAPHIC_DATA], 124 - [GEOGRAPHIC_DATA]" at bounding box center [95, 183] width 143 height 36
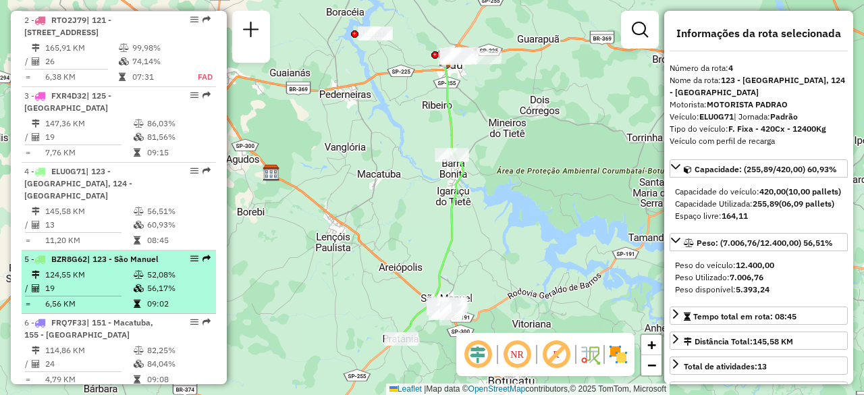
click at [115, 268] on td "124,55 KM" at bounding box center [89, 275] width 88 height 14
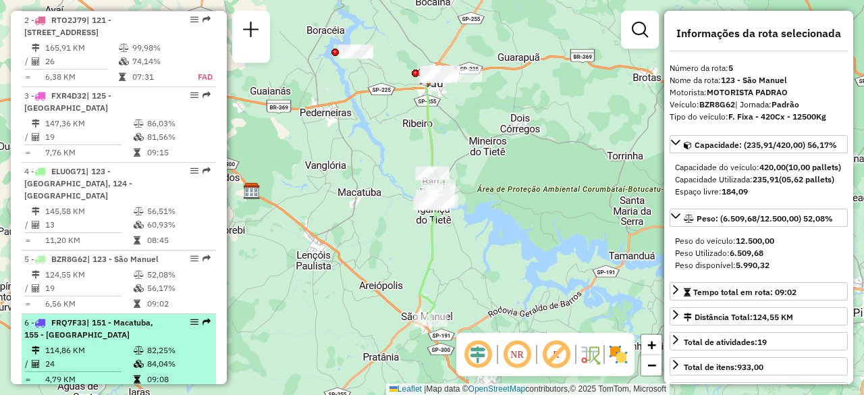
click at [95, 319] on div "6 - FRQ7F33 | 151 - Macatuba, 155 - [GEOGRAPHIC_DATA]" at bounding box center [95, 329] width 143 height 24
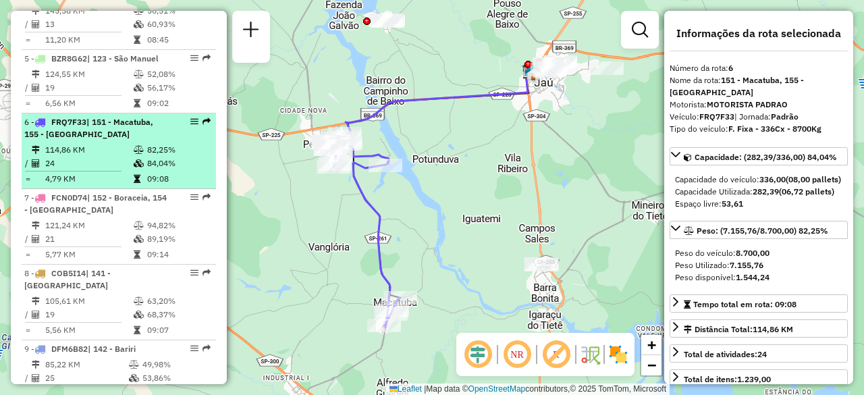
scroll to position [792, 0]
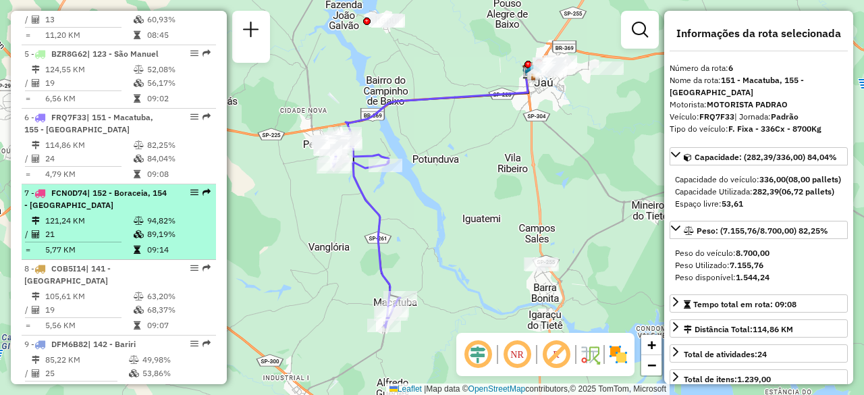
click at [90, 227] on td "21" at bounding box center [89, 234] width 88 height 14
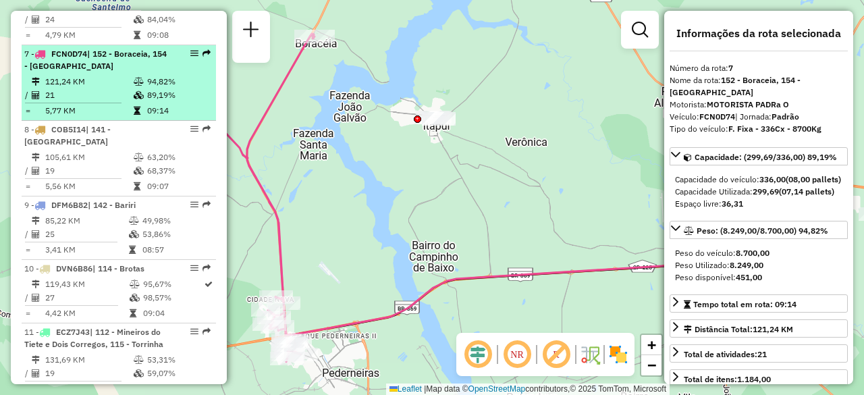
scroll to position [933, 0]
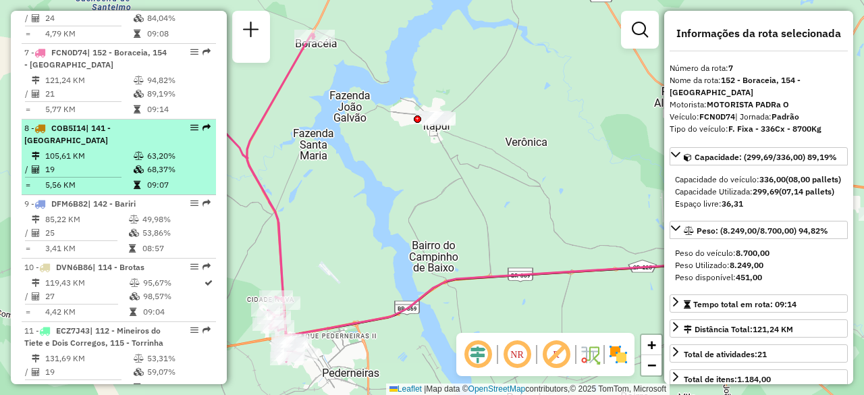
click at [89, 163] on td "19" at bounding box center [89, 170] width 88 height 14
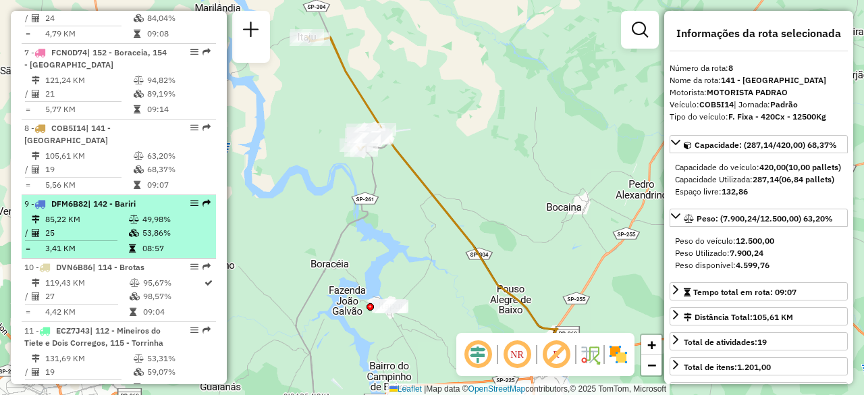
click at [86, 213] on td "85,22 KM" at bounding box center [87, 220] width 84 height 14
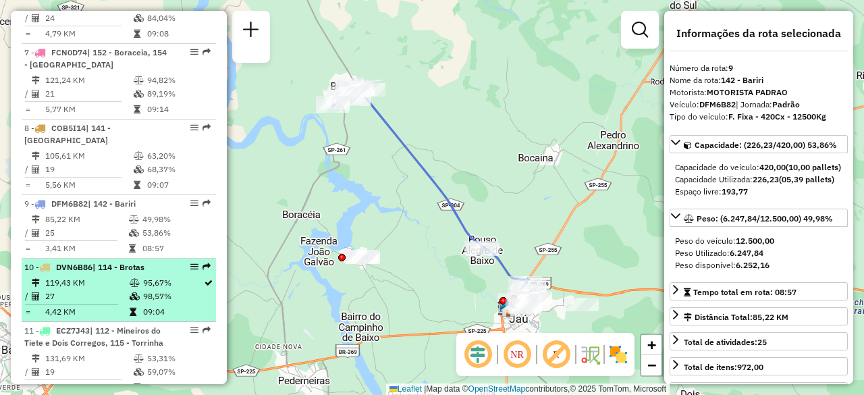
click at [78, 262] on span "DVN6B86" at bounding box center [74, 267] width 36 height 10
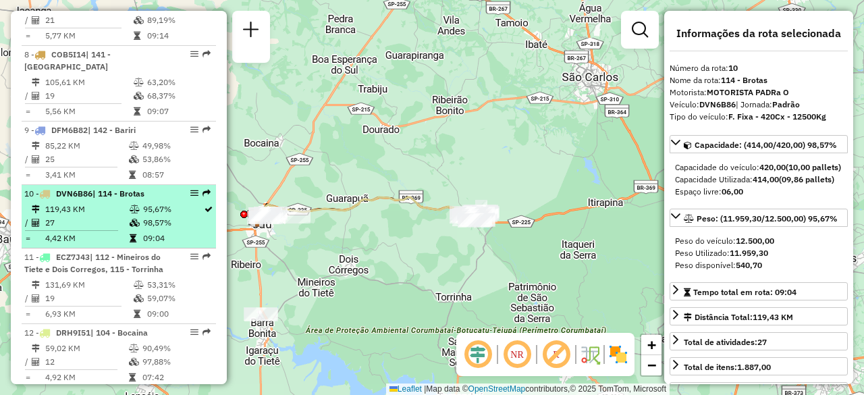
scroll to position [1007, 0]
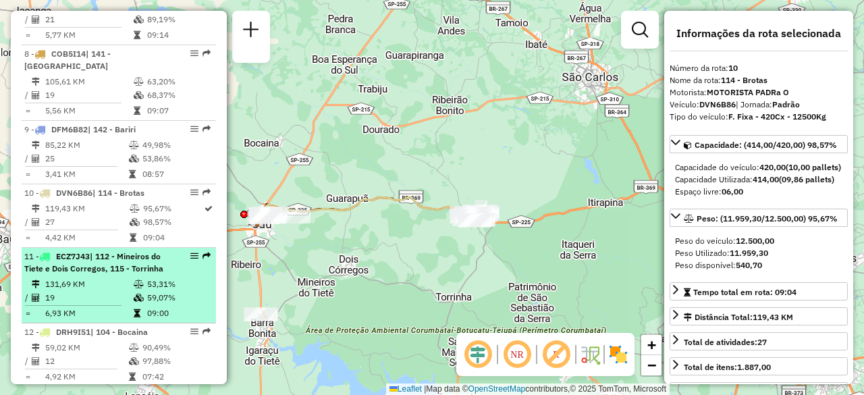
click at [100, 254] on div "11 - ECZ7J43 | 112 - Mineiros do Tiete e Dois Corregos, 115 - Torrinha" at bounding box center [95, 262] width 143 height 24
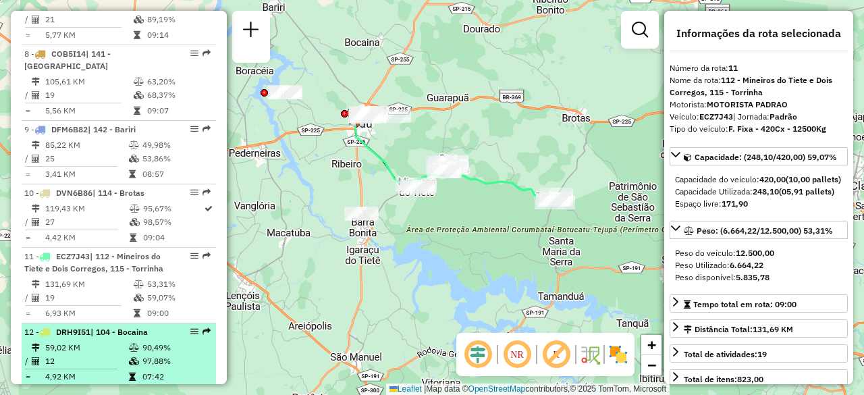
click at [83, 327] on span "DRH9I51" at bounding box center [73, 332] width 34 height 10
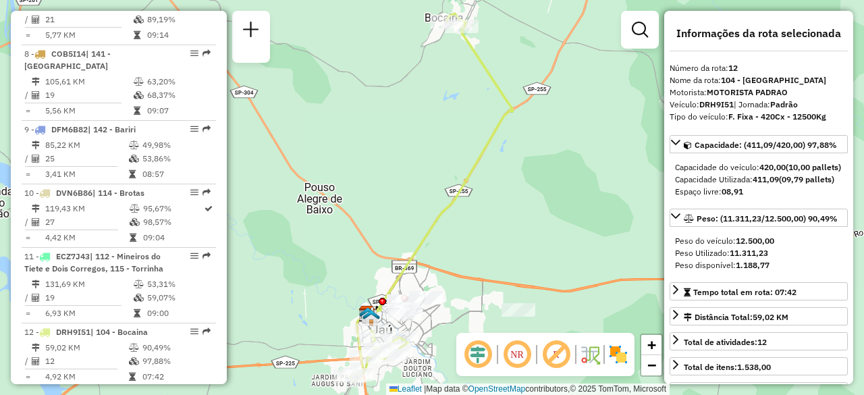
click at [370, 273] on div "Janela de atendimento Grade de atendimento Capacidade Transportadoras Veículos …" at bounding box center [432, 197] width 864 height 395
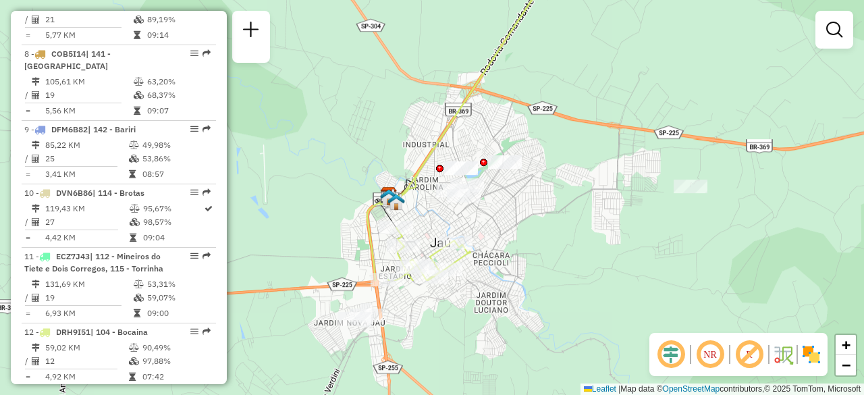
drag, startPoint x: 387, startPoint y: 291, endPoint x: 367, endPoint y: 137, distance: 155.1
click at [367, 137] on div "Janela de atendimento Grade de atendimento Capacidade Transportadoras Veículos …" at bounding box center [432, 197] width 864 height 395
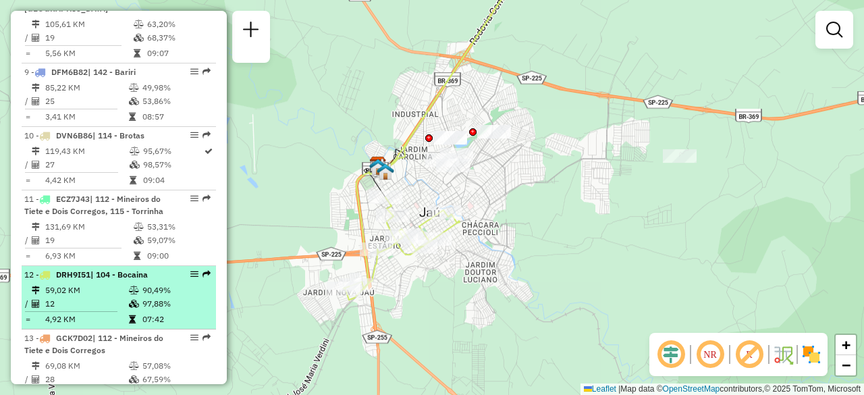
scroll to position [1066, 0]
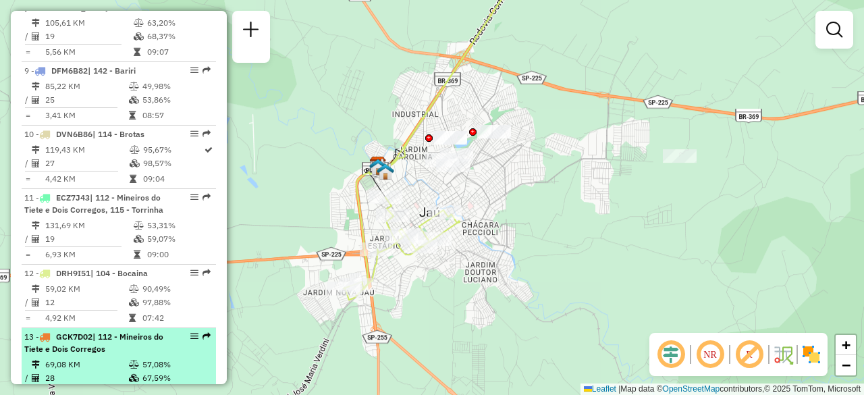
click at [69, 334] on span "| 112 - Mineiros do Tiete e Dois Corregos" at bounding box center [93, 342] width 139 height 22
select select "**********"
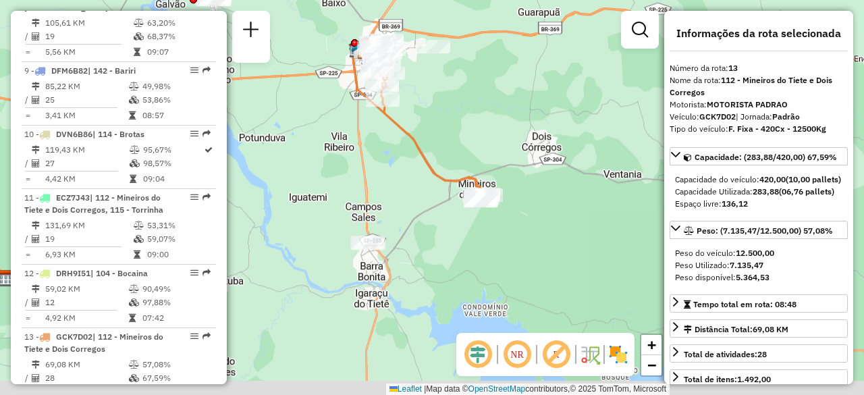
drag, startPoint x: 366, startPoint y: 318, endPoint x: 413, endPoint y: 194, distance: 132.3
click at [413, 194] on div "Janela de atendimento Grade de atendimento Capacidade Transportadoras Veículos …" at bounding box center [432, 197] width 864 height 395
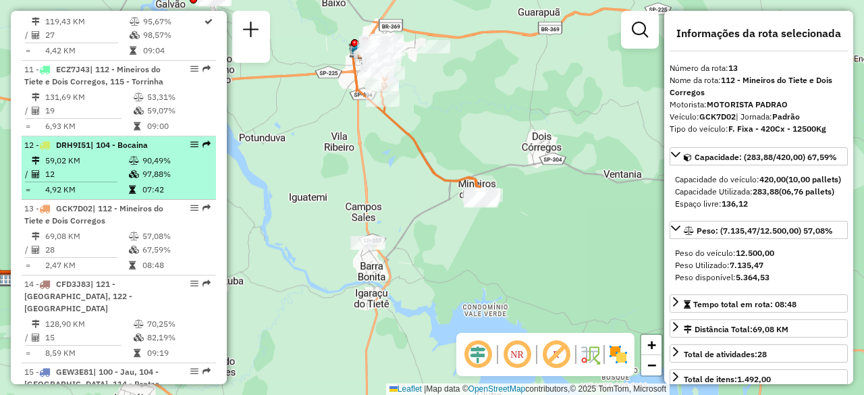
scroll to position [1195, 0]
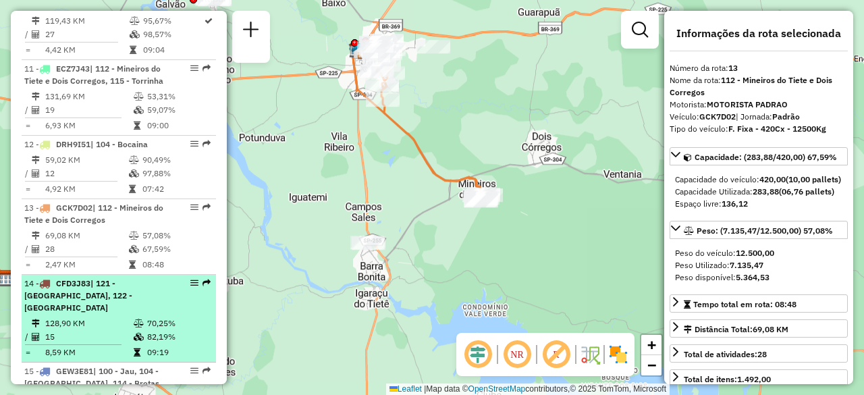
click at [73, 317] on td "128,90 KM" at bounding box center [89, 324] width 88 height 14
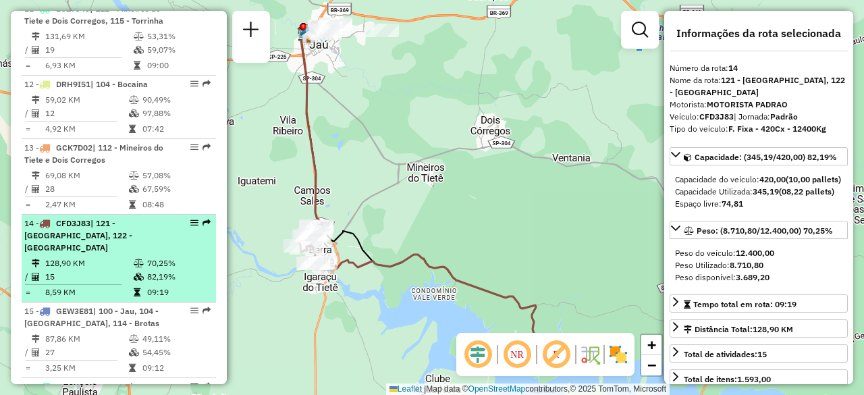
scroll to position [1261, 0]
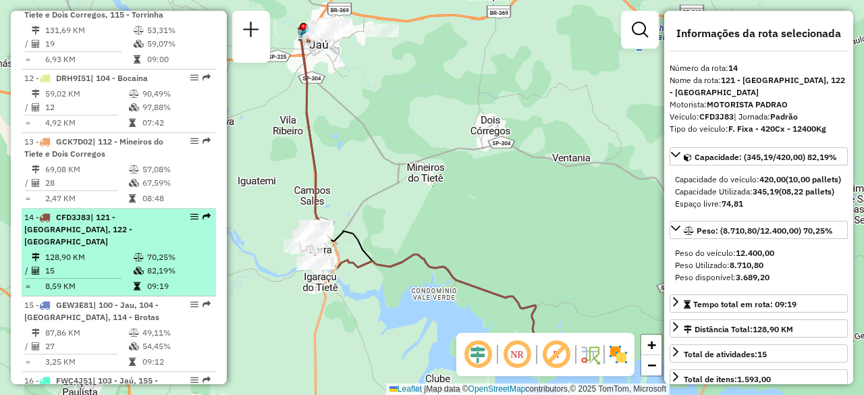
click at [73, 326] on td "87,86 KM" at bounding box center [87, 333] width 84 height 14
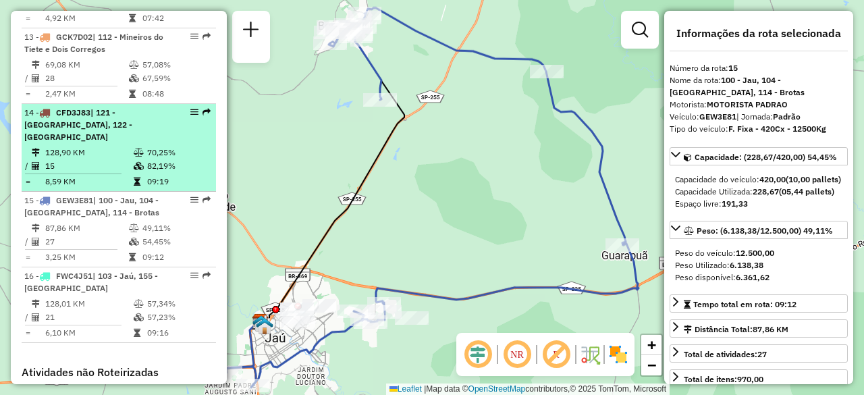
scroll to position [1366, 0]
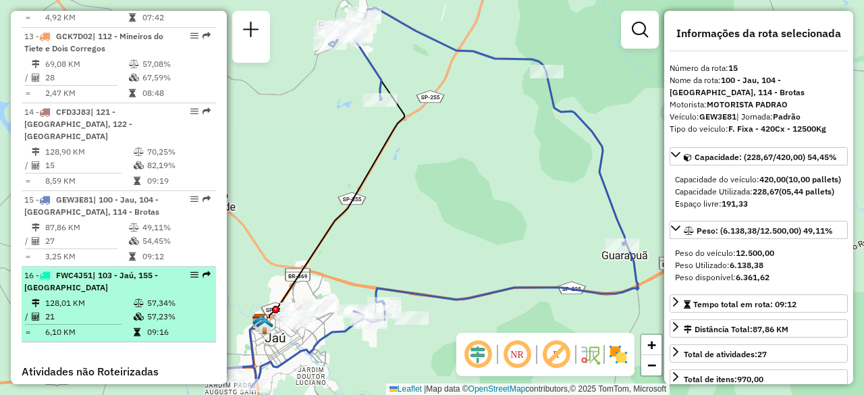
click at [73, 296] on td "128,01 KM" at bounding box center [89, 303] width 88 height 14
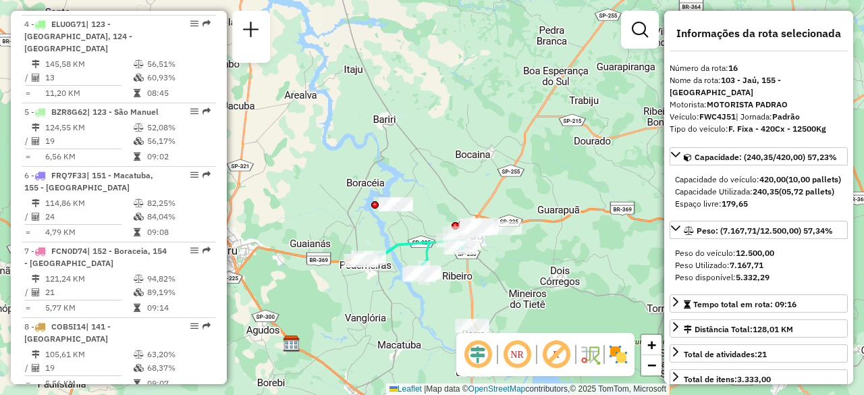
scroll to position [733, 0]
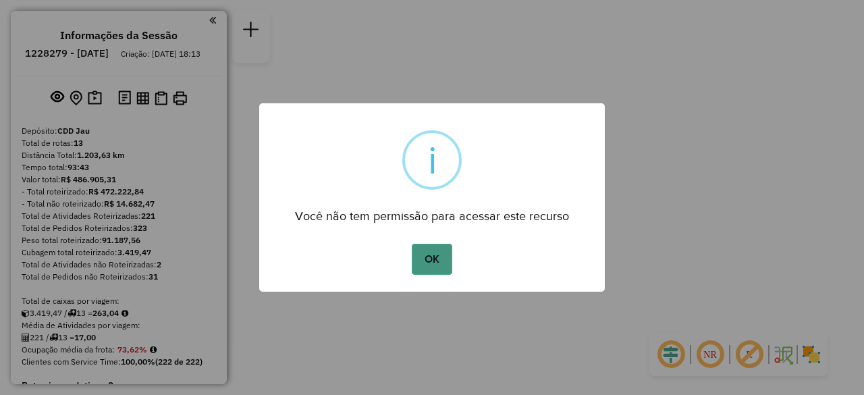
click at [446, 260] on button "OK" at bounding box center [432, 259] width 40 height 31
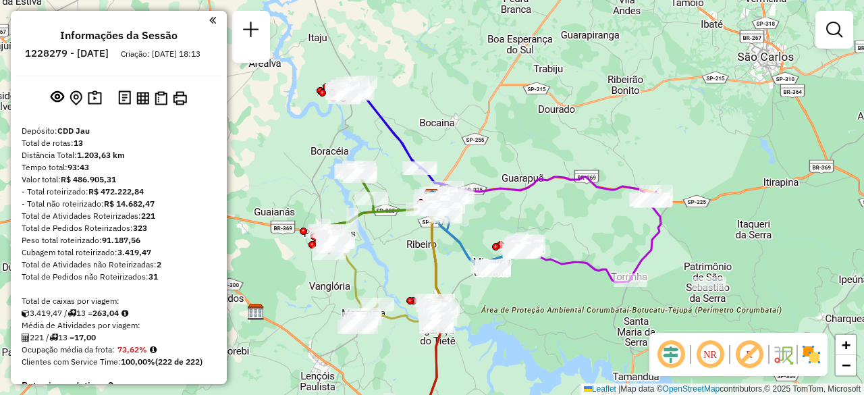
select select "**********"
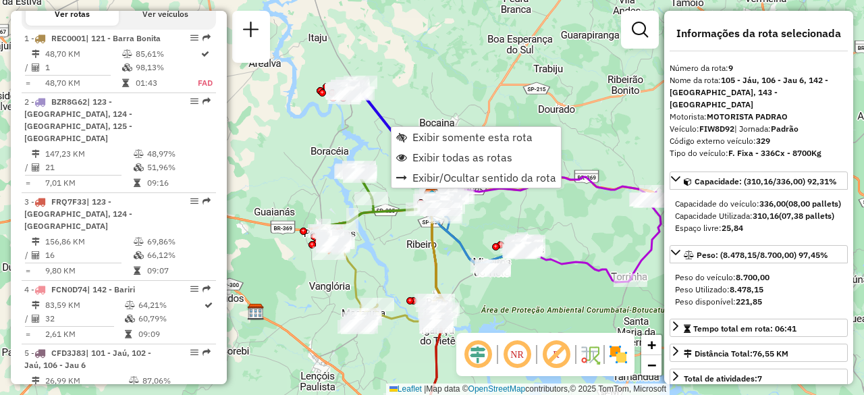
scroll to position [1108, 0]
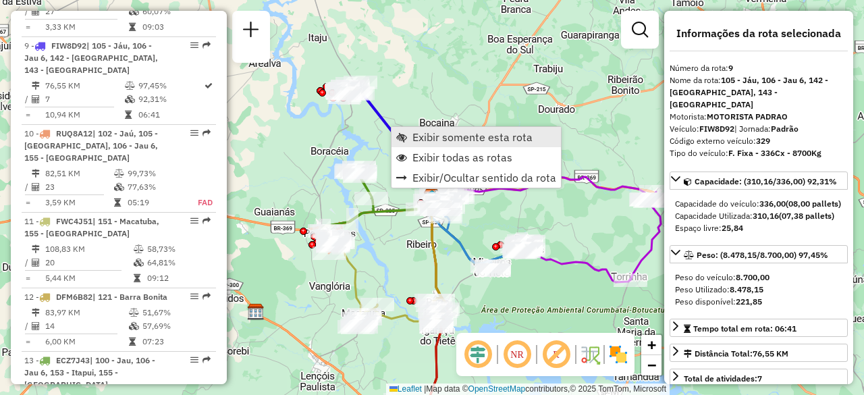
click at [414, 140] on span "Exibir somente esta rota" at bounding box center [472, 137] width 120 height 11
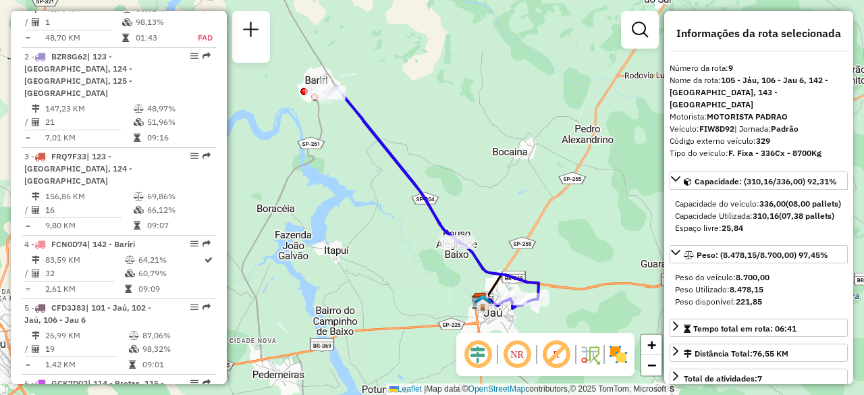
scroll to position [456, 0]
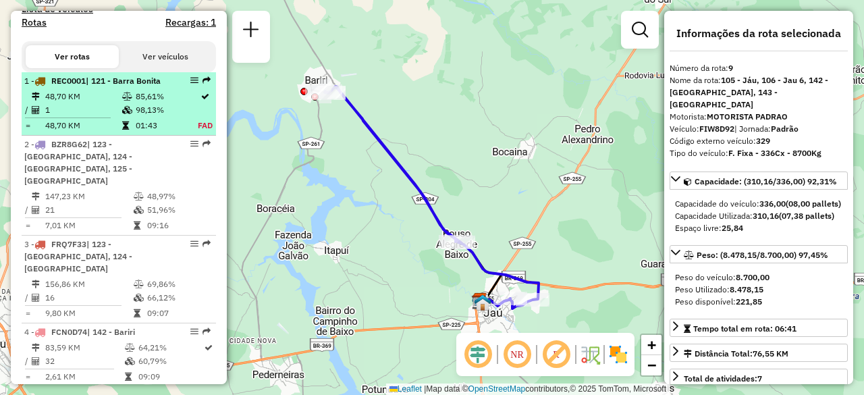
click at [78, 115] on td "1" at bounding box center [83, 110] width 77 height 14
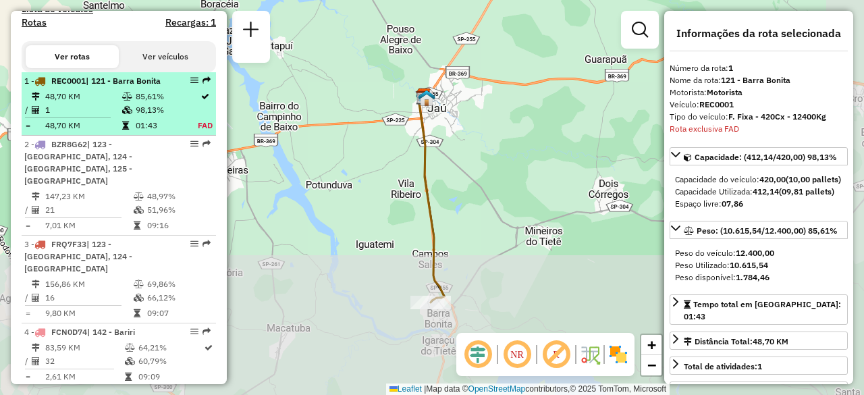
scroll to position [529, 0]
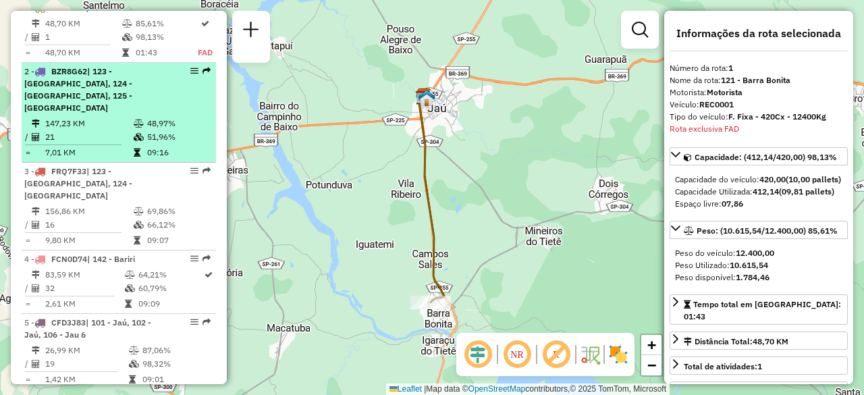
click at [70, 146] on td "7,01 KM" at bounding box center [89, 153] width 88 height 14
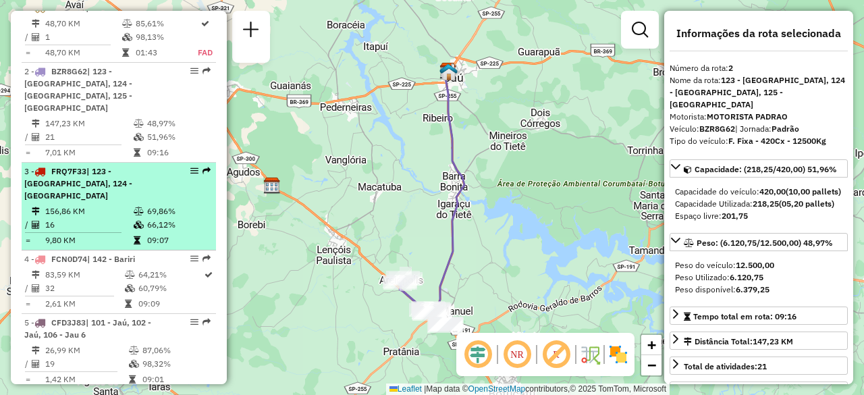
click at [73, 166] on span "FRQ7F33" at bounding box center [68, 171] width 35 height 10
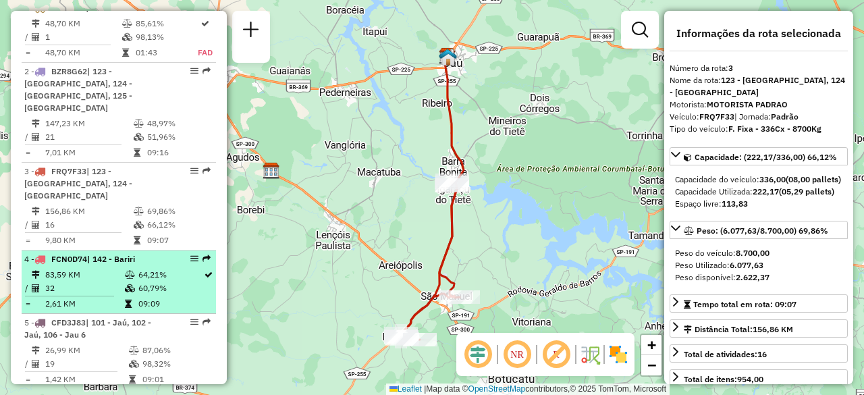
click at [78, 254] on span "FCN0D74" at bounding box center [69, 259] width 36 height 10
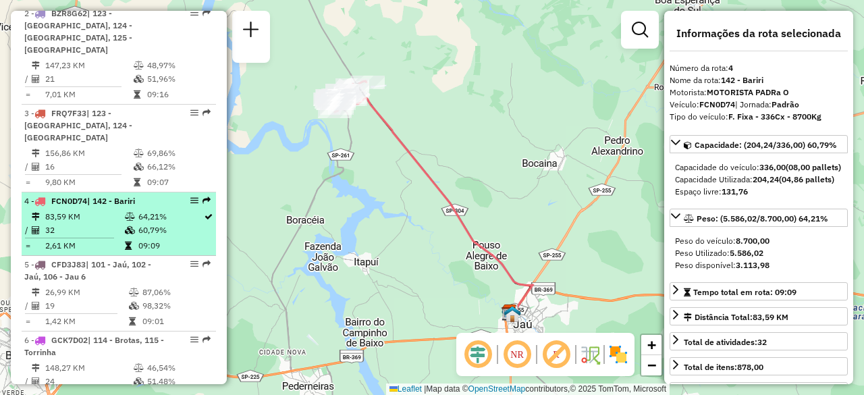
scroll to position [593, 0]
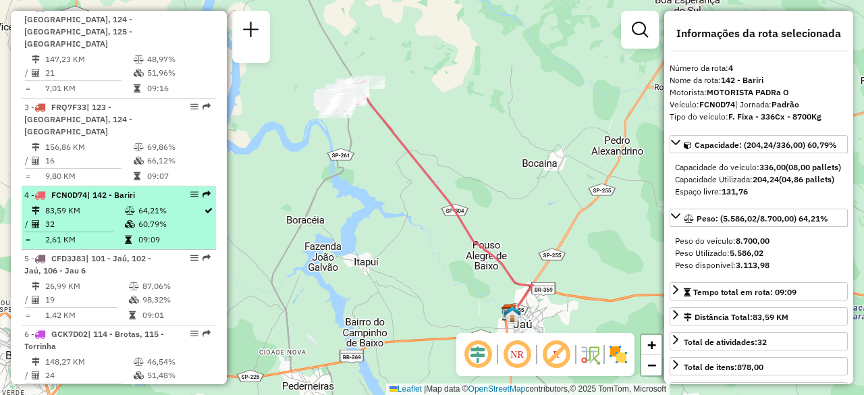
click at [78, 253] on span "CFD3J83" at bounding box center [68, 258] width 34 height 10
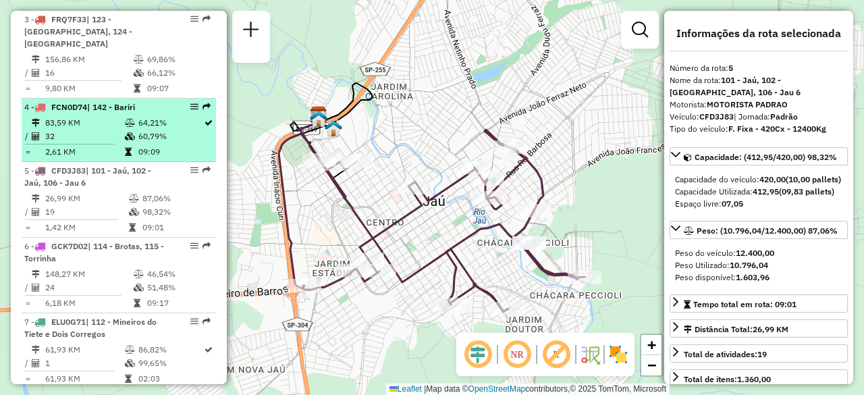
scroll to position [684, 0]
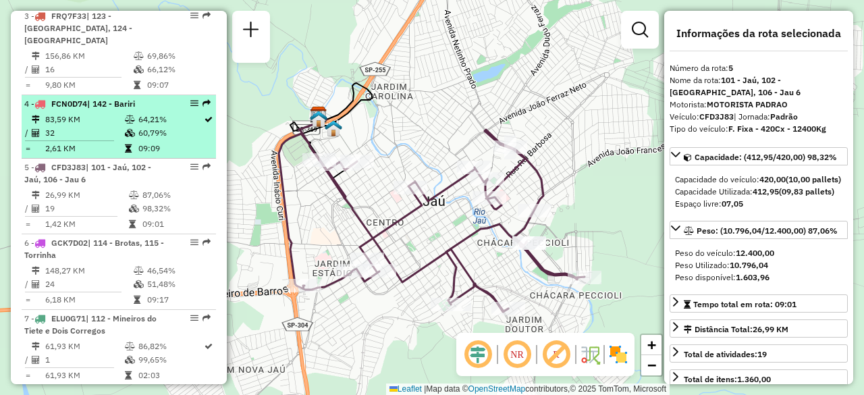
click at [78, 237] on div "6 - GCK7D02 | 114 - Brotas, 115 - Torrinha" at bounding box center [95, 249] width 143 height 24
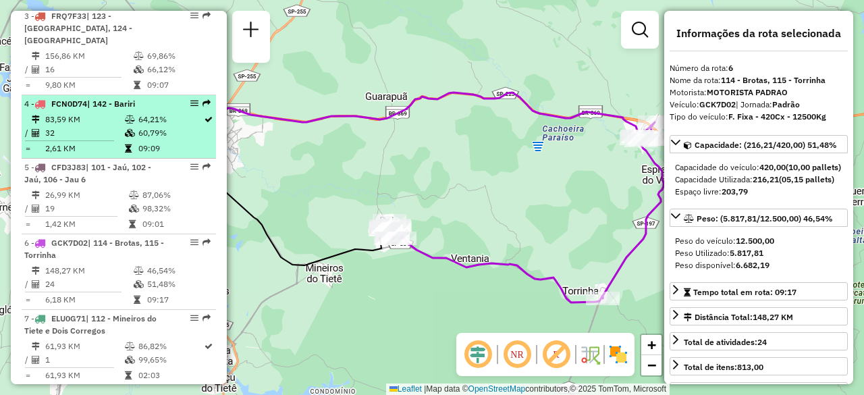
scroll to position [743, 0]
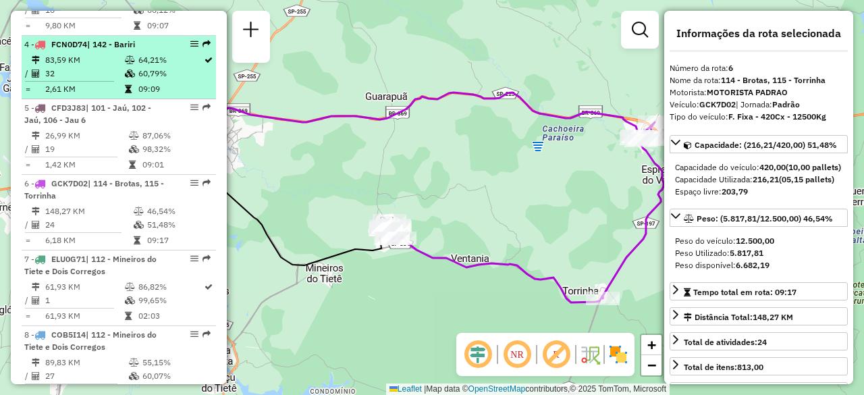
click at [78, 254] on span "ELU0G71" at bounding box center [68, 259] width 34 height 10
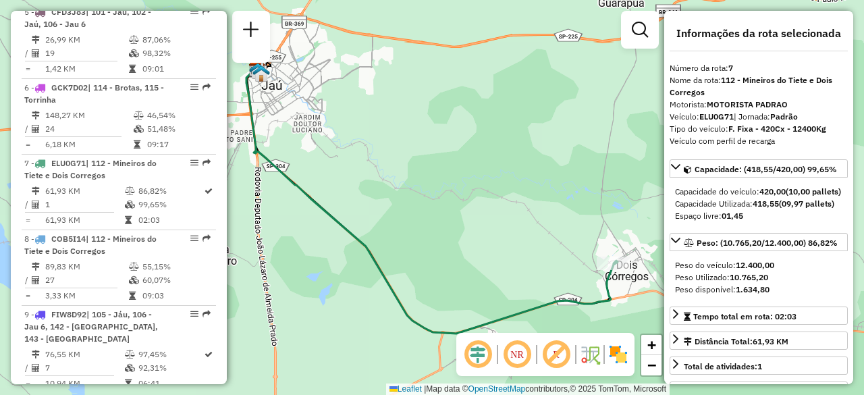
scroll to position [840, 0]
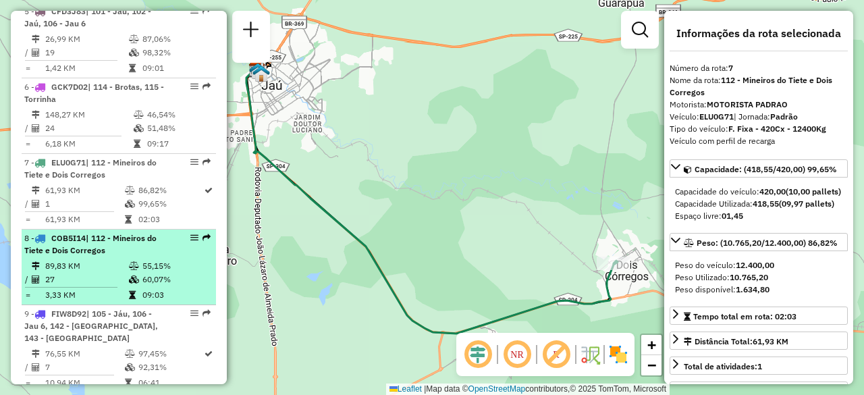
click at [78, 259] on td "89,83 KM" at bounding box center [87, 266] width 84 height 14
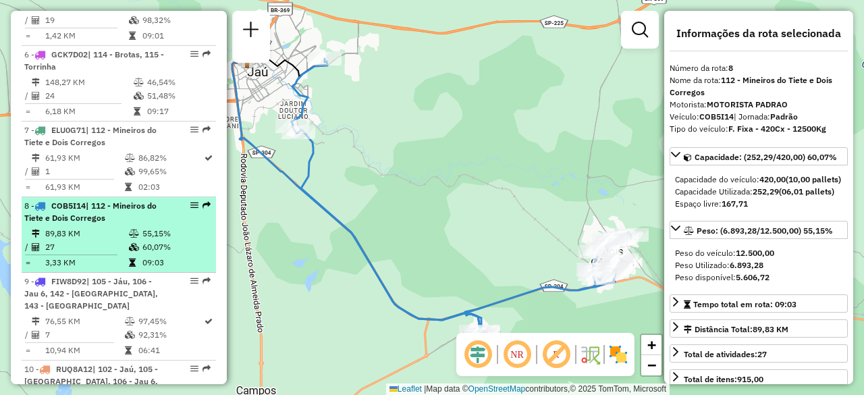
scroll to position [879, 0]
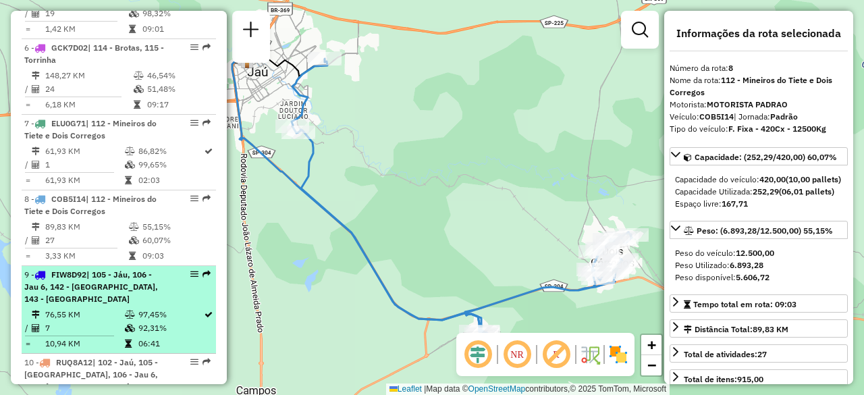
click at [80, 269] on div "9 - FIW8D92 | 105 - Jáu, 106 - Jau 6, 142 - Bariri, 143 - Pouso Alegre de Baixo" at bounding box center [95, 287] width 143 height 36
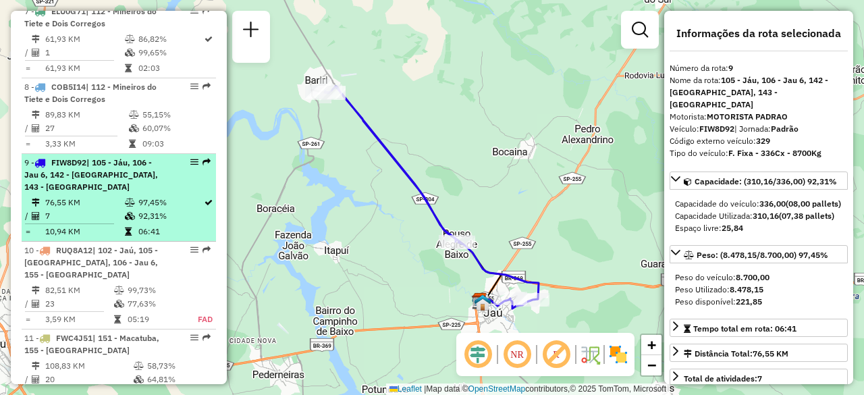
scroll to position [992, 0]
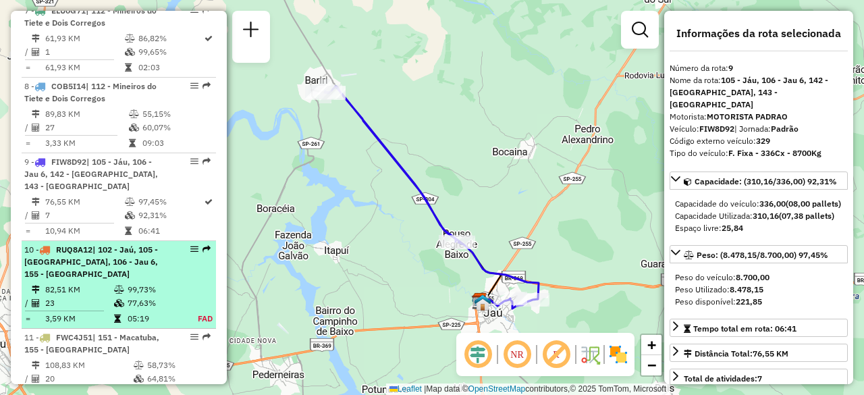
click at [80, 241] on li "10 - RUQ8A12 | 102 - Jaú, 105 - Jáu, 106 - Jau 6, 155 - Pederneiras 82,51 KM 99…" at bounding box center [119, 285] width 194 height 88
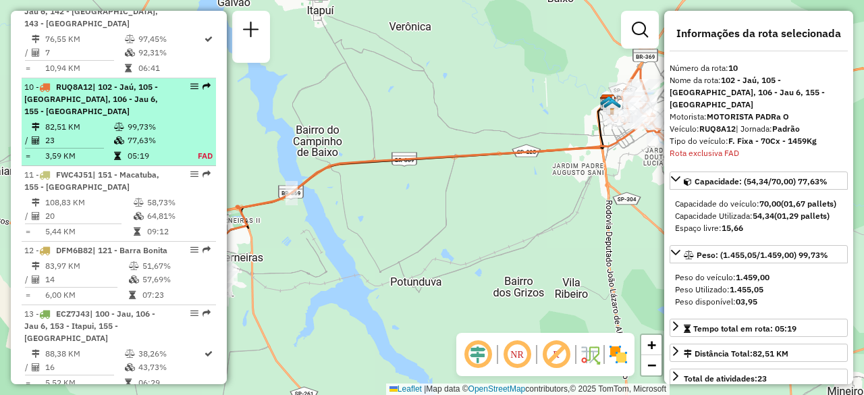
scroll to position [1195, 0]
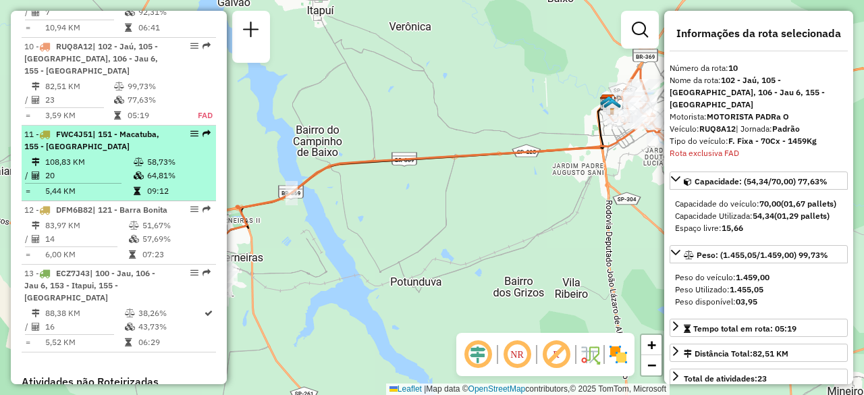
click at [84, 126] on li "11 - FWC4J51 | 151 - Macatuba, 155 - Pederneiras 108,83 KM 58,73% / 20 64,81% =…" at bounding box center [119, 164] width 194 height 76
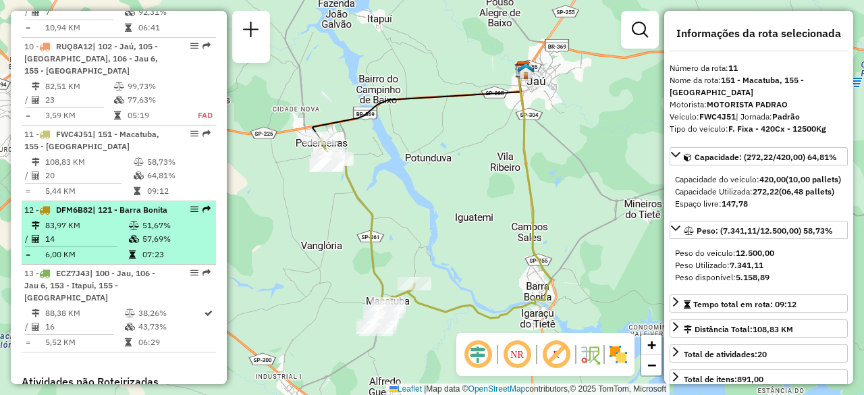
click at [81, 204] on div "12 - DFM6B82 | 121 - Barra Bonita" at bounding box center [95, 210] width 143 height 12
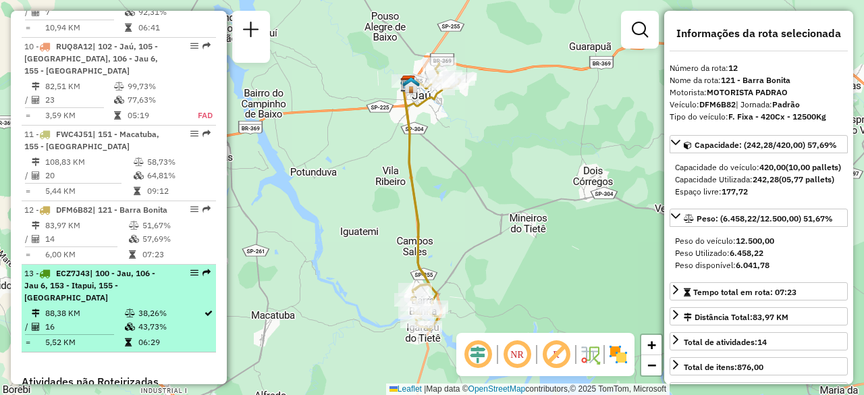
click at [71, 268] on span "ECZ7J43" at bounding box center [73, 273] width 34 height 10
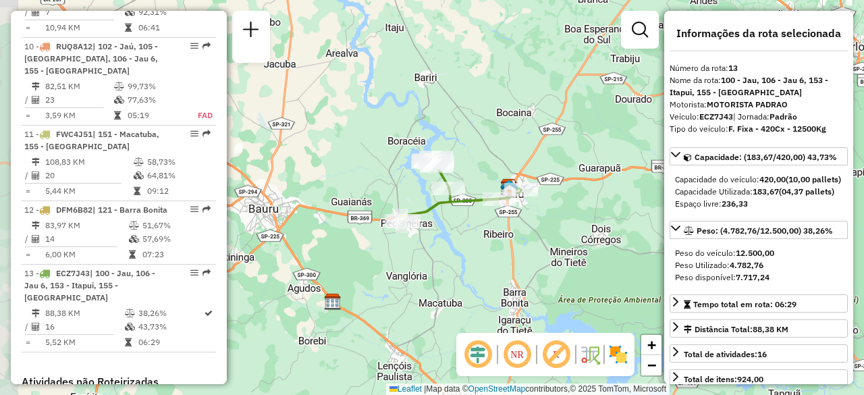
drag, startPoint x: 338, startPoint y: 261, endPoint x: 446, endPoint y: 236, distance: 111.7
click at [446, 236] on div "Janela de atendimento Grade de atendimento Capacidade Transportadoras Veículos …" at bounding box center [432, 197] width 864 height 395
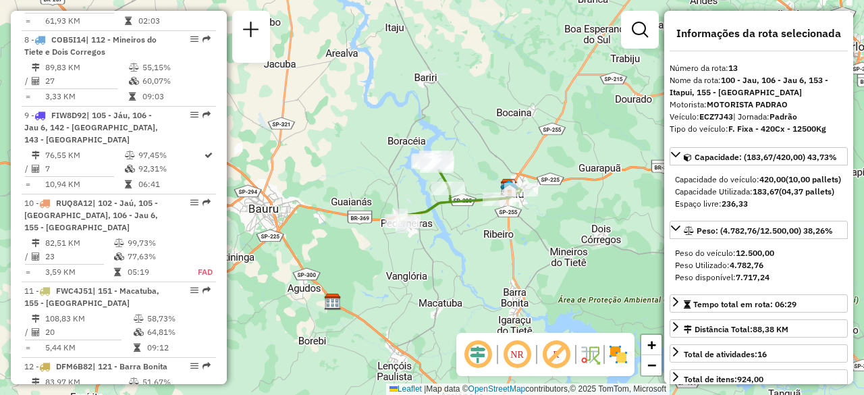
scroll to position [878, 0]
